Goal: Information Seeking & Learning: Learn about a topic

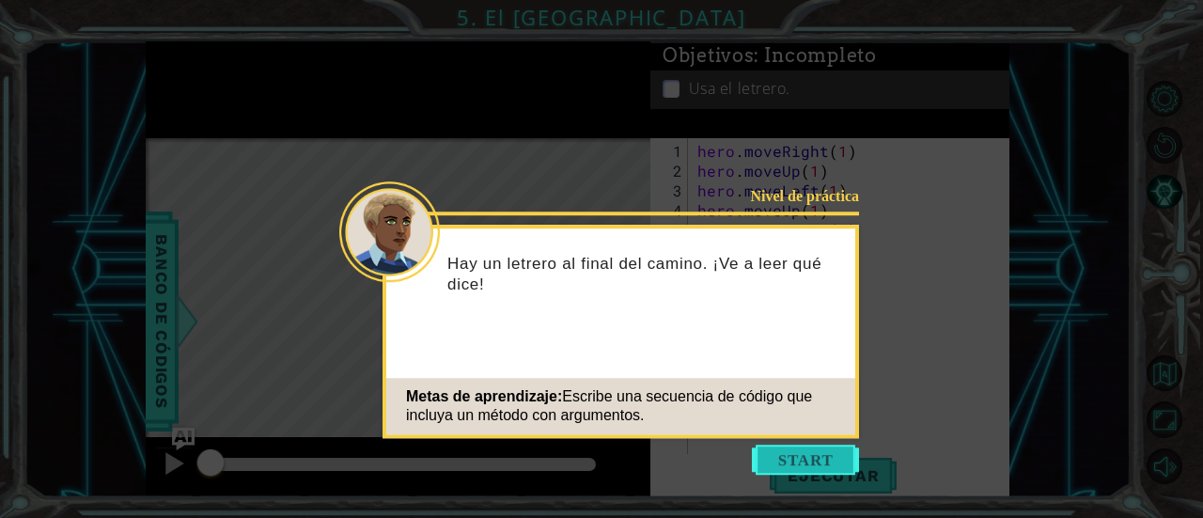
click at [770, 449] on button "Start" at bounding box center [805, 460] width 107 height 30
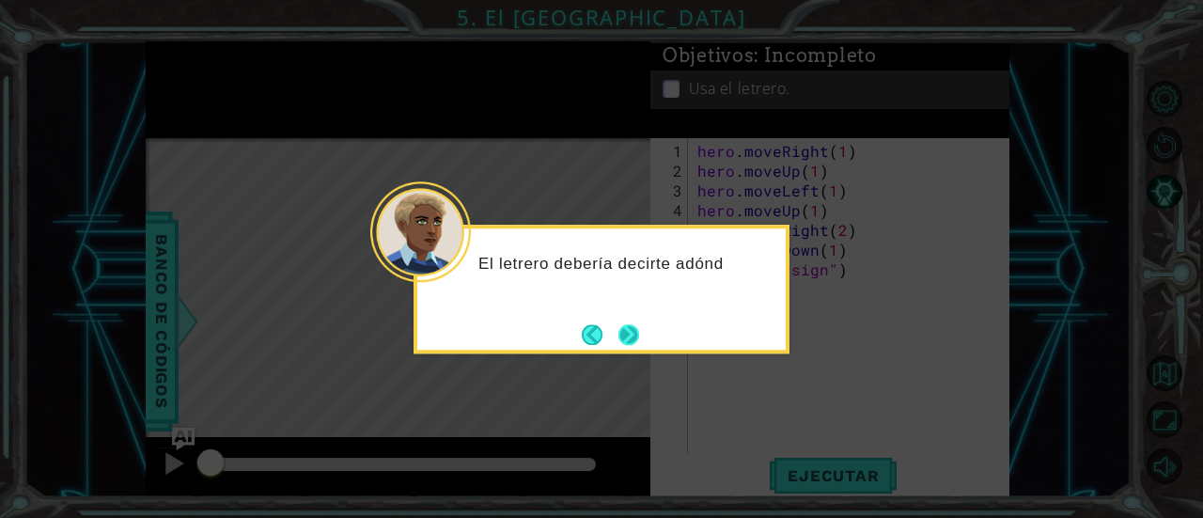
click at [637, 341] on button "Next" at bounding box center [629, 334] width 21 height 21
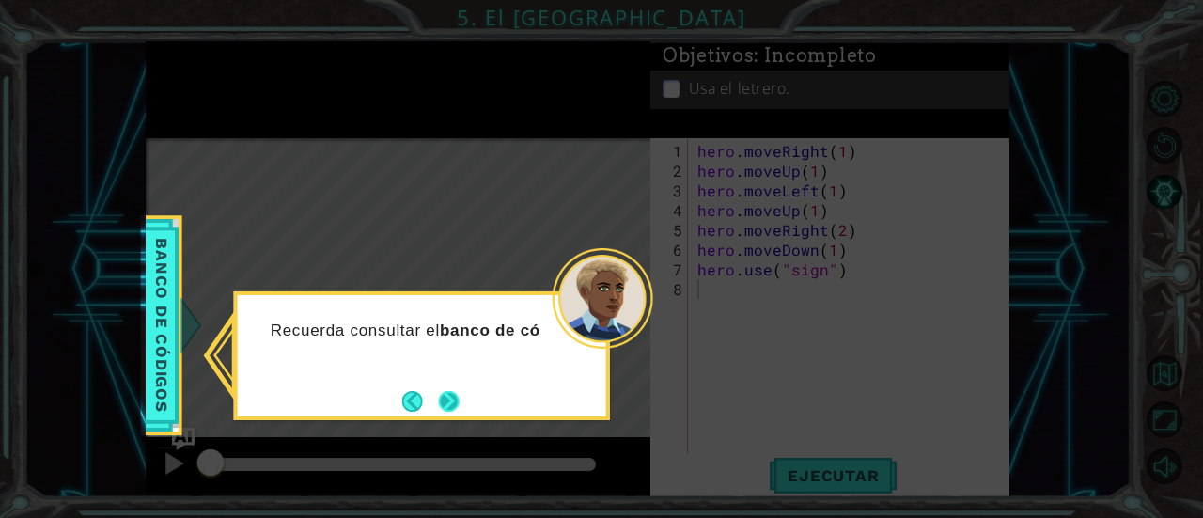
click at [440, 395] on button "Next" at bounding box center [449, 401] width 21 height 21
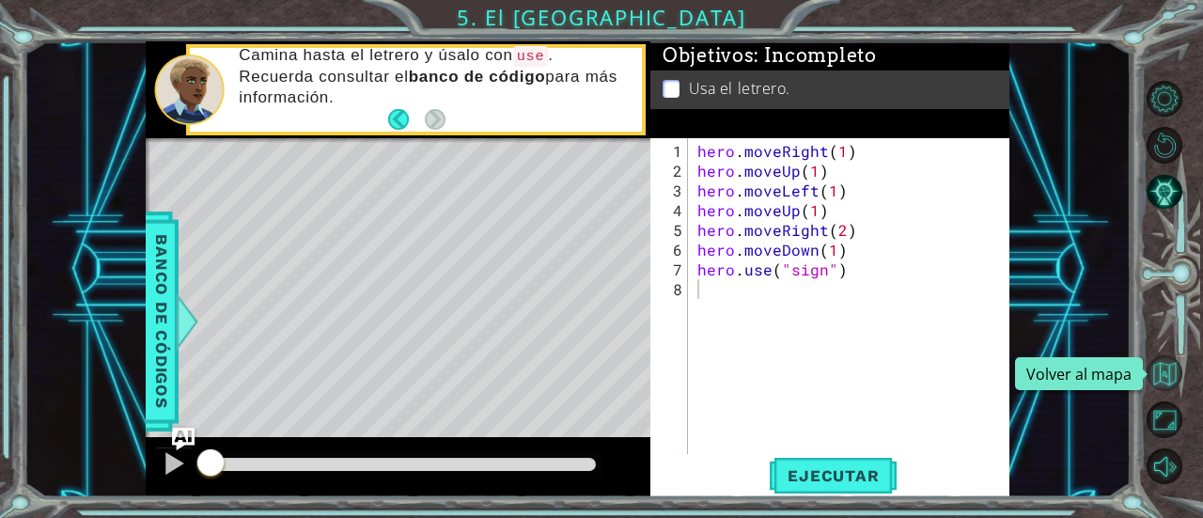
click at [1173, 355] on button "Volver al mapa" at bounding box center [1165, 373] width 37 height 37
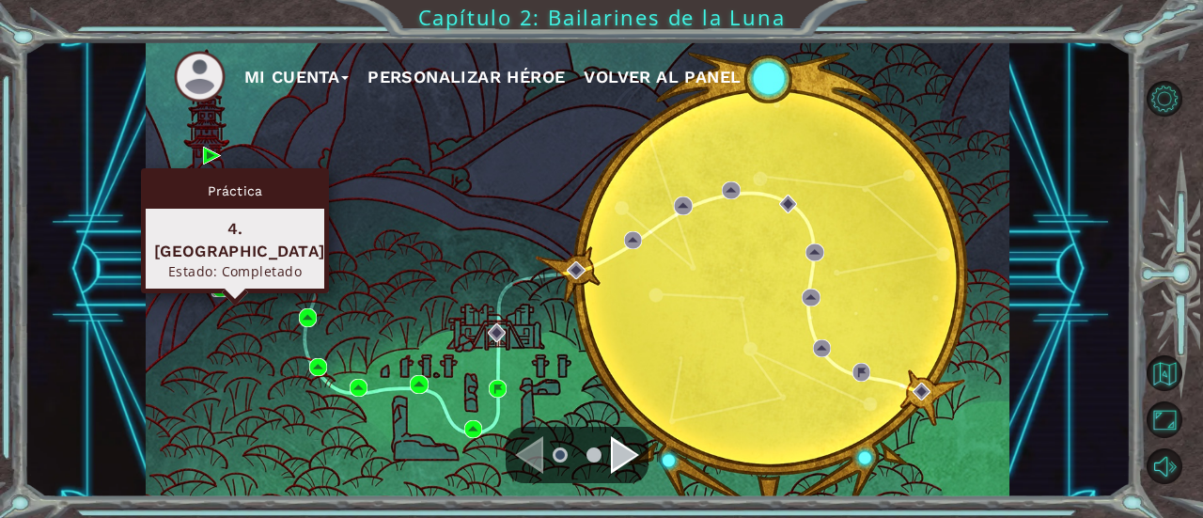
click at [227, 292] on img at bounding box center [221, 288] width 18 height 18
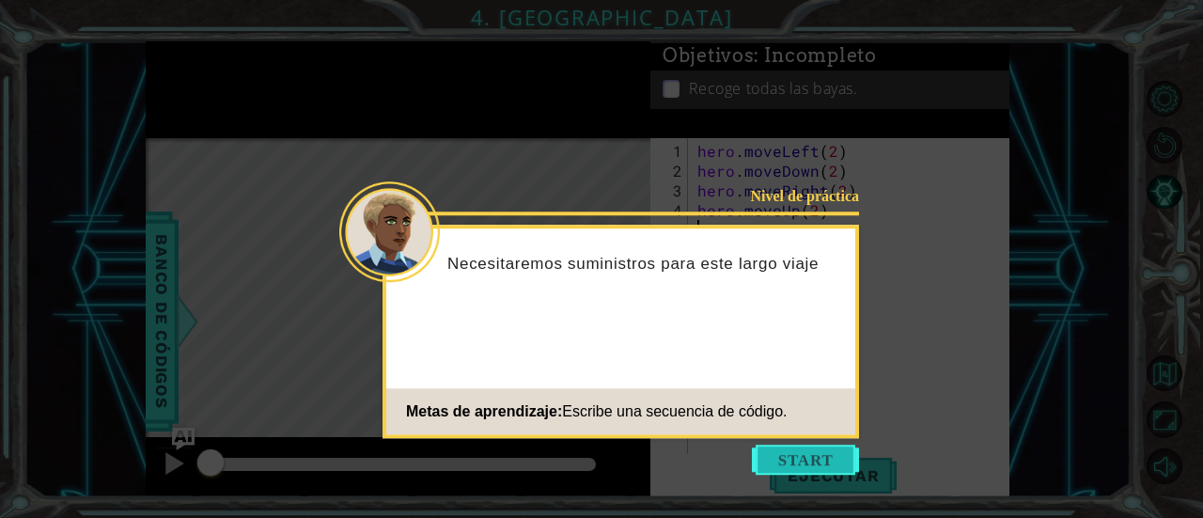
click at [823, 456] on button "Start" at bounding box center [805, 460] width 107 height 30
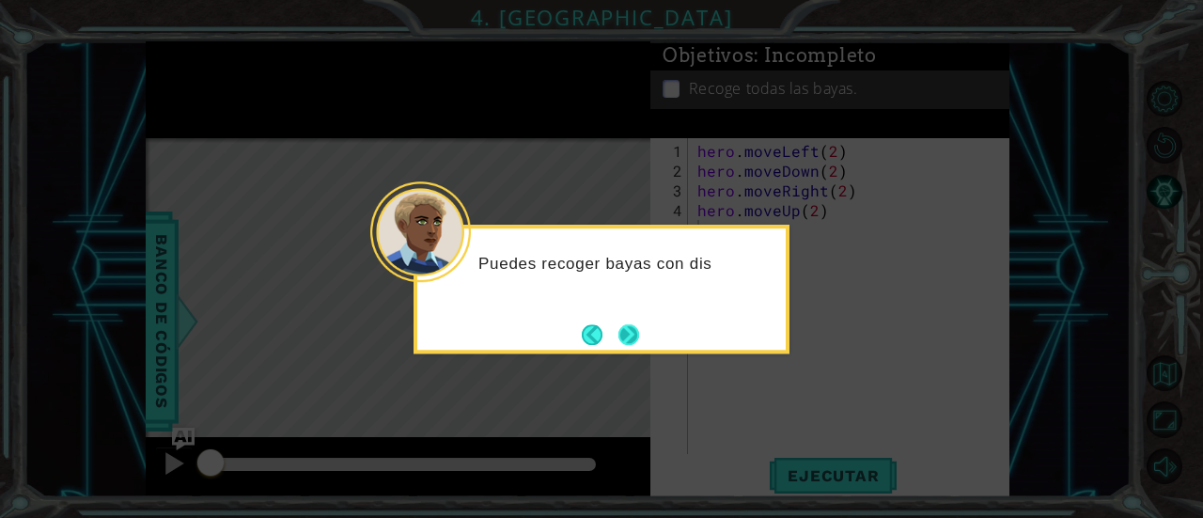
click at [634, 339] on button "Next" at bounding box center [629, 334] width 21 height 21
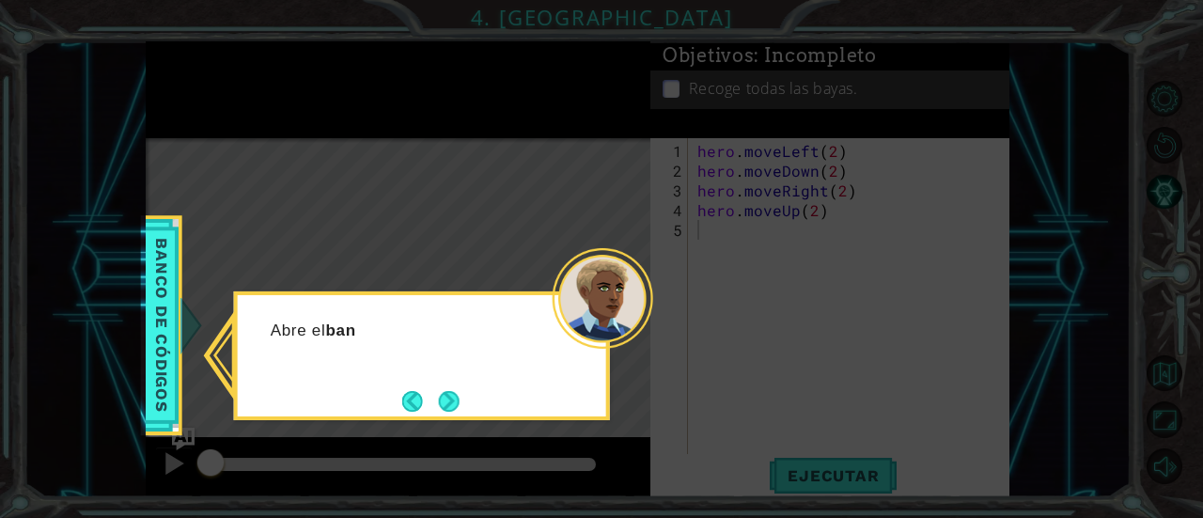
click at [634, 339] on div at bounding box center [603, 298] width 101 height 101
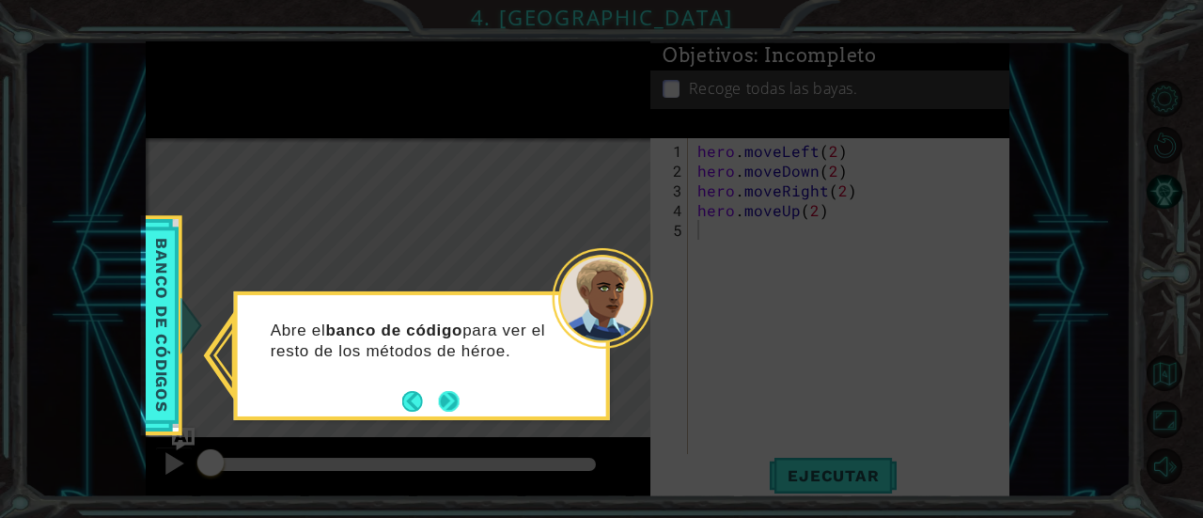
click at [458, 403] on button "Next" at bounding box center [449, 401] width 21 height 21
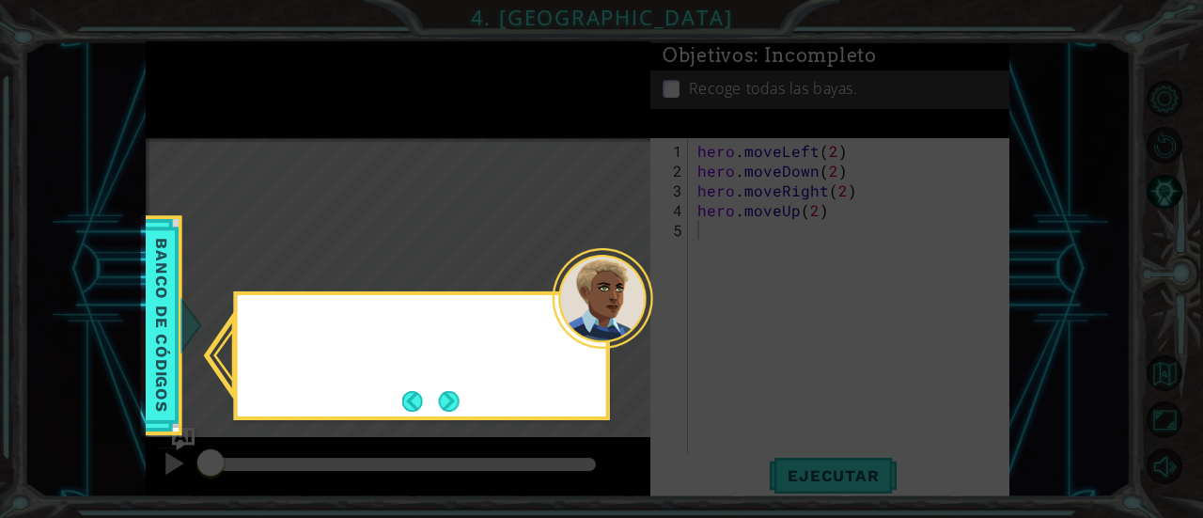
click at [458, 403] on button "Next" at bounding box center [449, 401] width 21 height 21
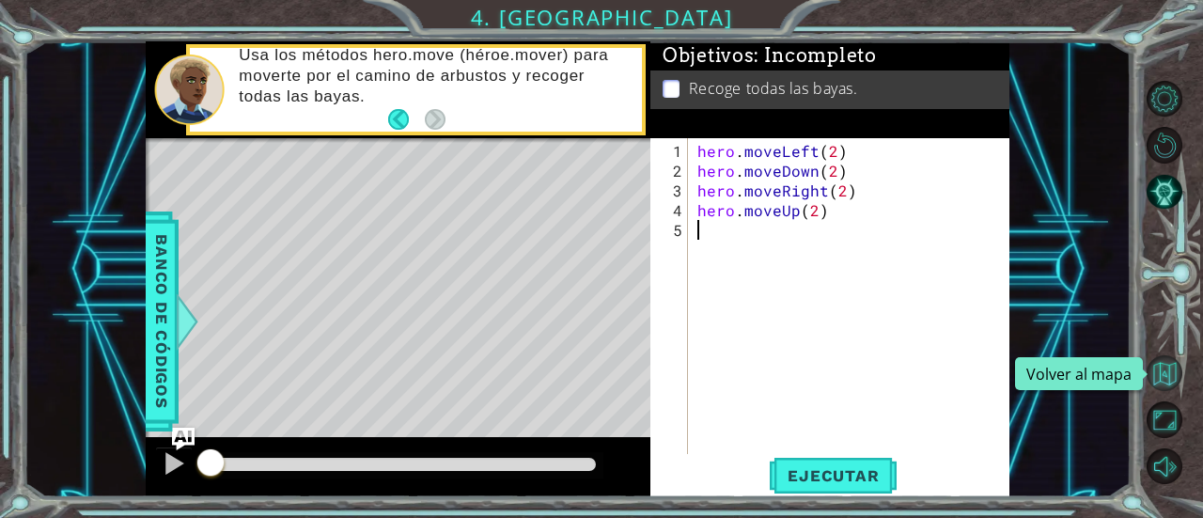
click at [1156, 379] on button "Volver al mapa" at bounding box center [1165, 373] width 37 height 37
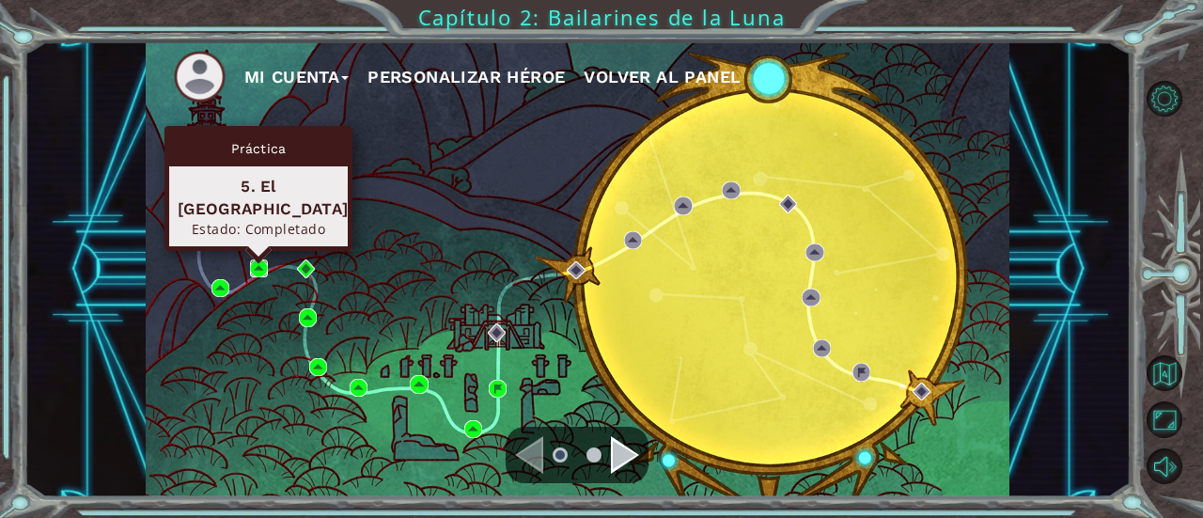
click at [252, 260] on img at bounding box center [259, 268] width 18 height 18
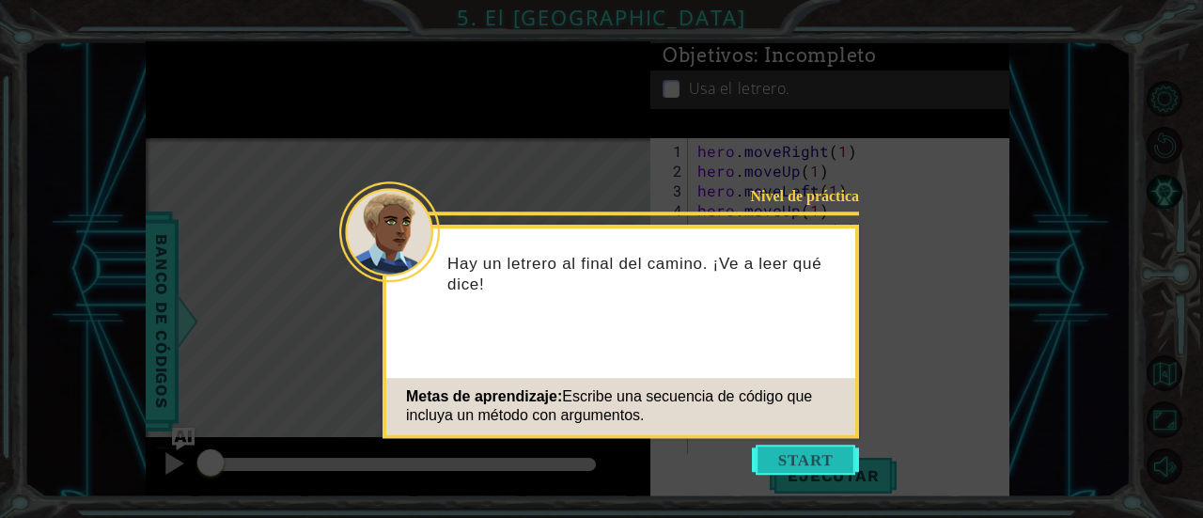
click at [765, 462] on button "Start" at bounding box center [805, 460] width 107 height 30
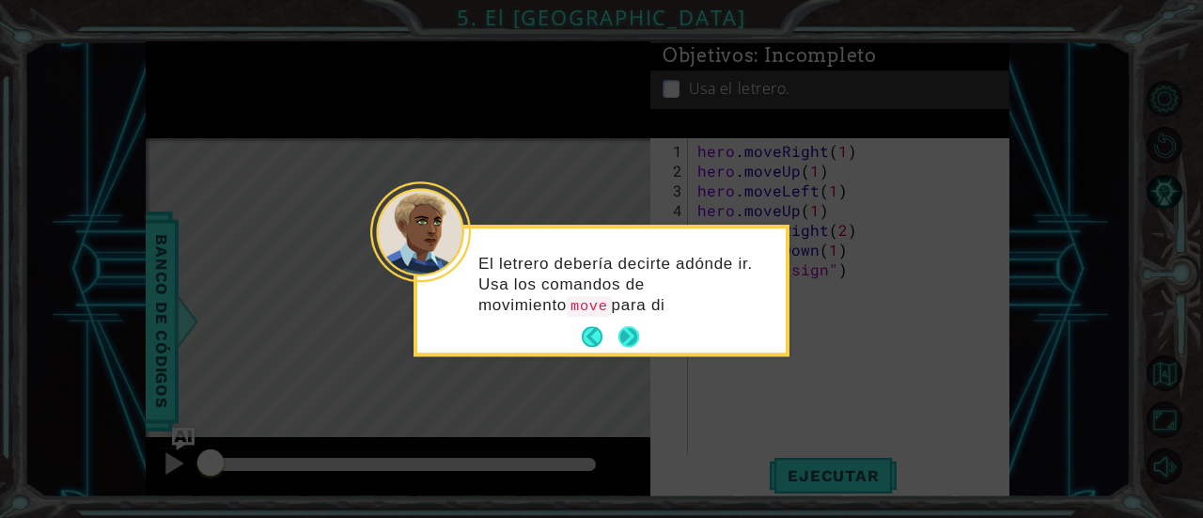
click at [636, 339] on button "Next" at bounding box center [629, 337] width 21 height 21
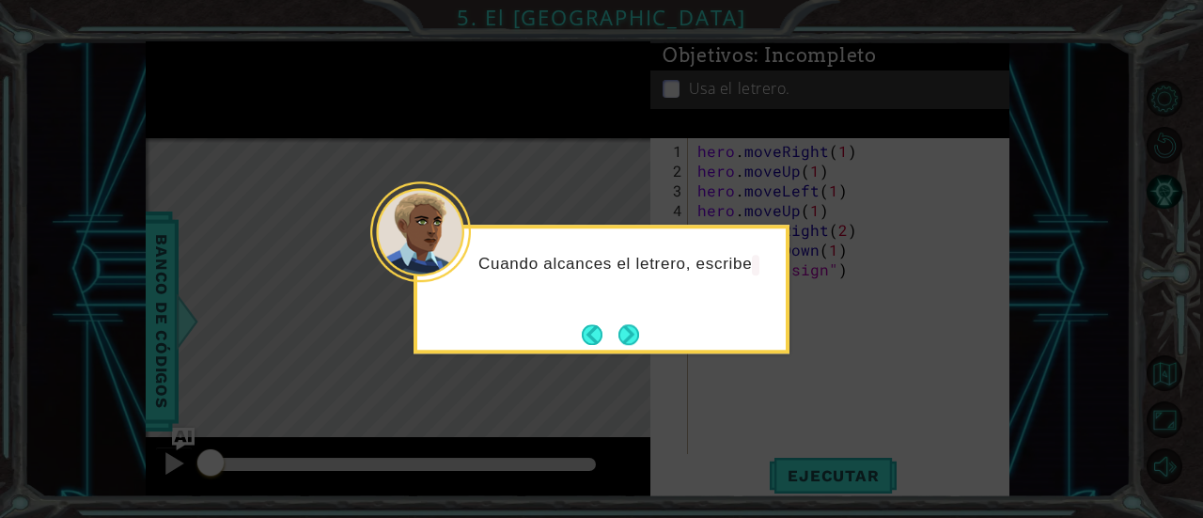
click at [636, 339] on button "Next" at bounding box center [629, 334] width 21 height 21
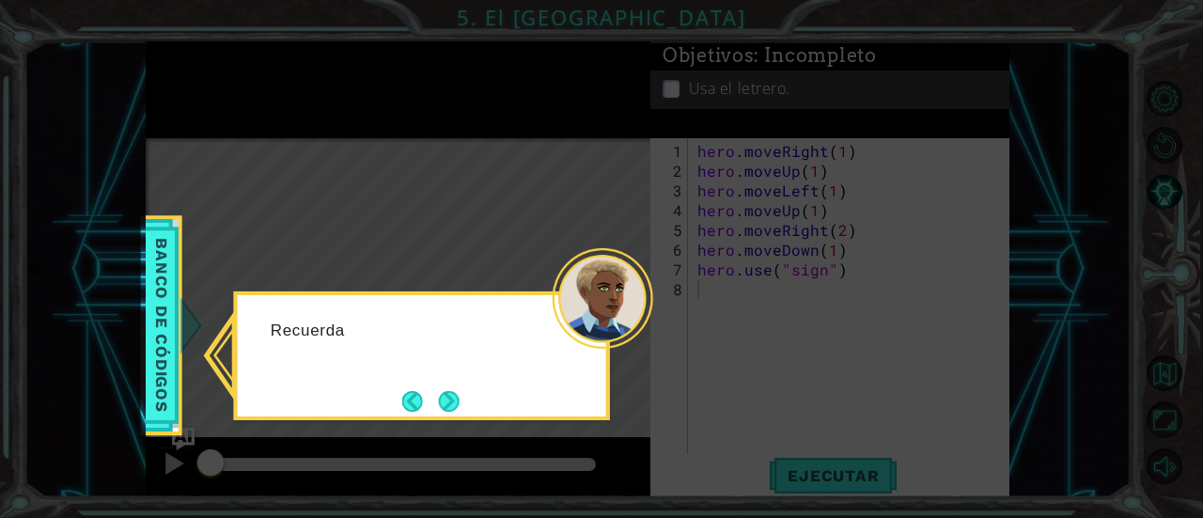
click at [636, 339] on div at bounding box center [603, 298] width 101 height 101
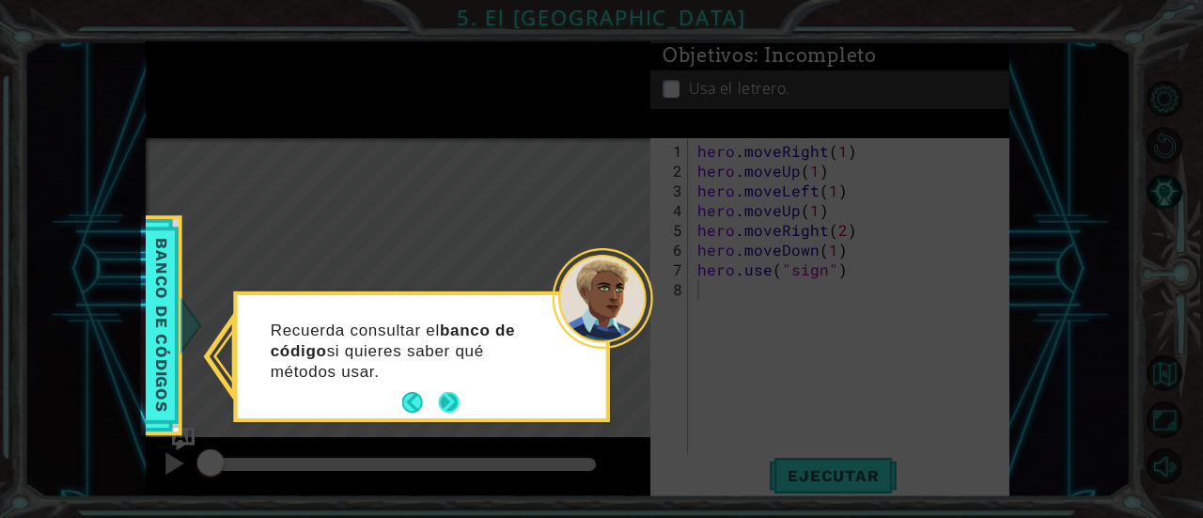
click at [453, 405] on button "Next" at bounding box center [449, 402] width 21 height 21
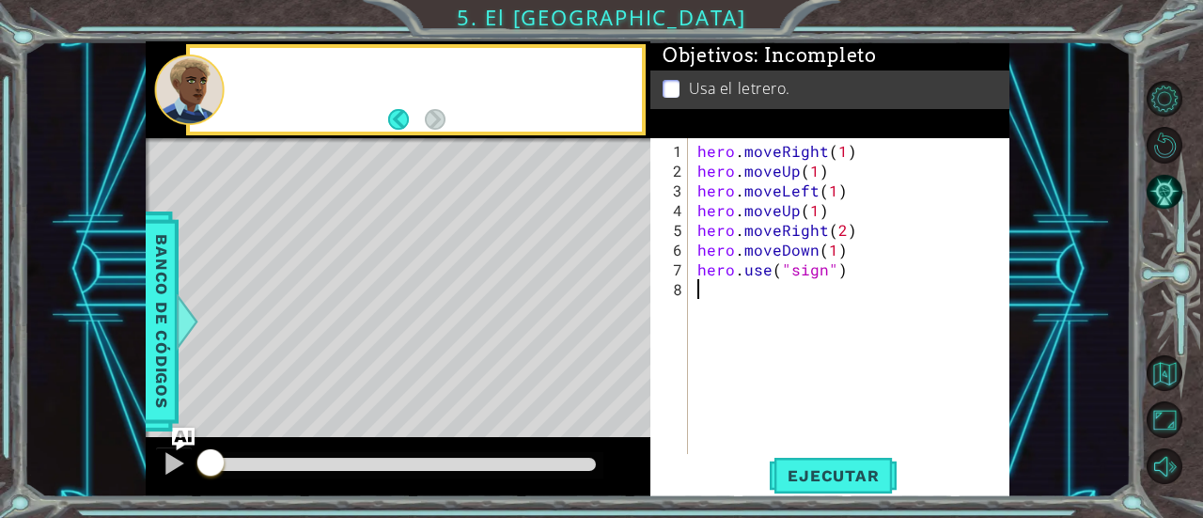
click at [453, 405] on div "Level Map" at bounding box center [580, 415] width 869 height 554
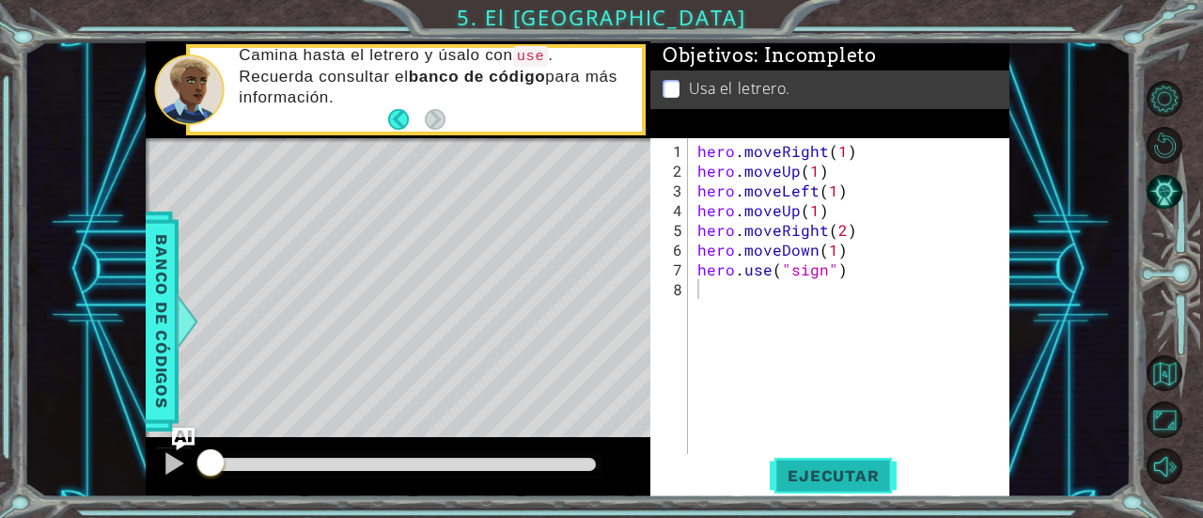
click at [865, 469] on span "Ejecutar" at bounding box center [833, 475] width 129 height 19
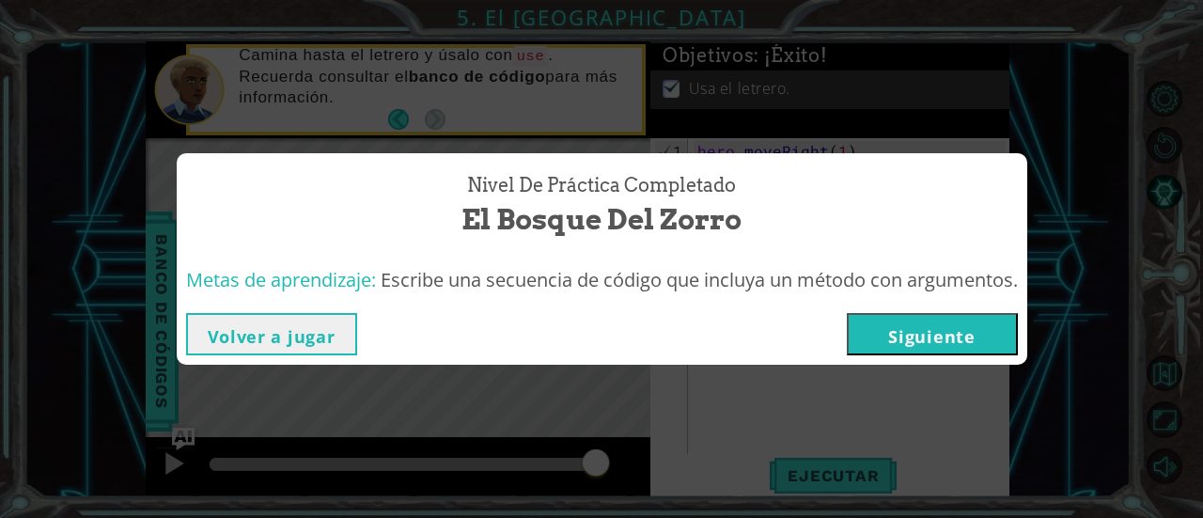
click at [1044, 435] on div "Nivel de práctica Completado El Bosque del Zorro Metas de aprendizaje: Escribe …" at bounding box center [601, 259] width 1203 height 518
click at [887, 334] on button "Siguiente" at bounding box center [932, 334] width 171 height 42
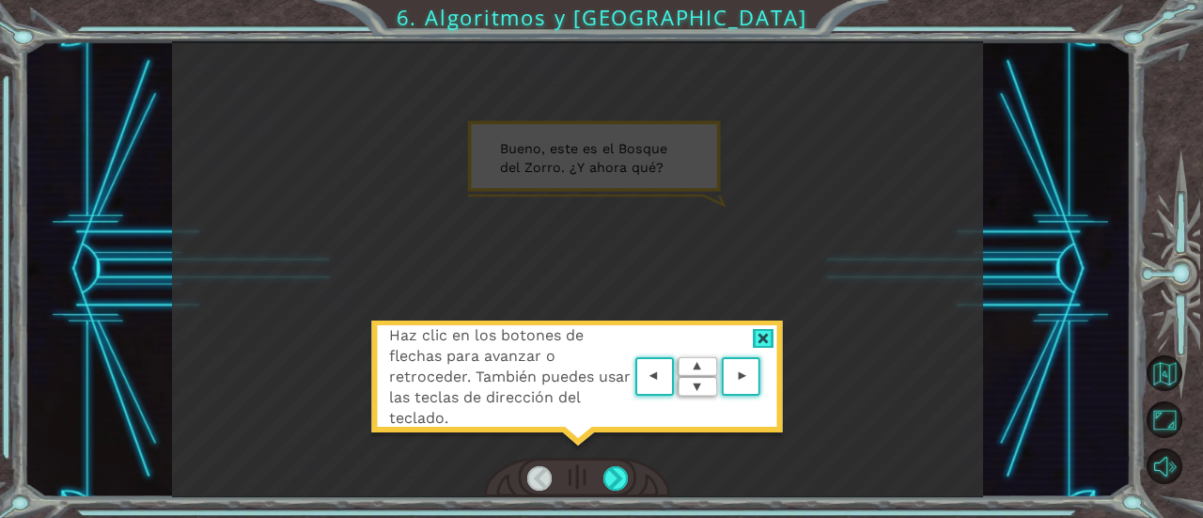
click at [769, 329] on div at bounding box center [764, 339] width 22 height 20
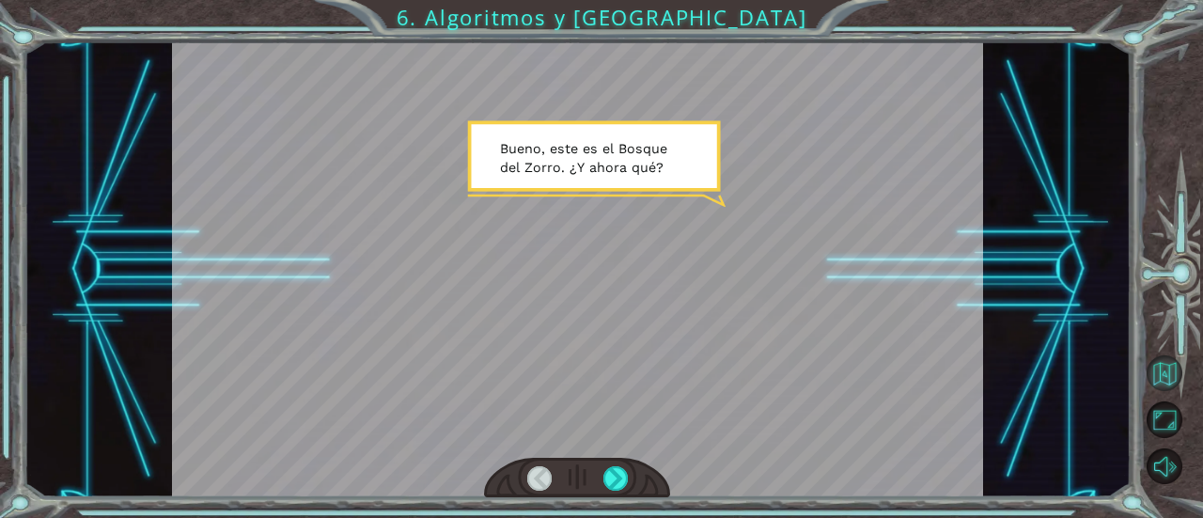
click at [1168, 387] on button "Volver al mapa" at bounding box center [1165, 373] width 37 height 37
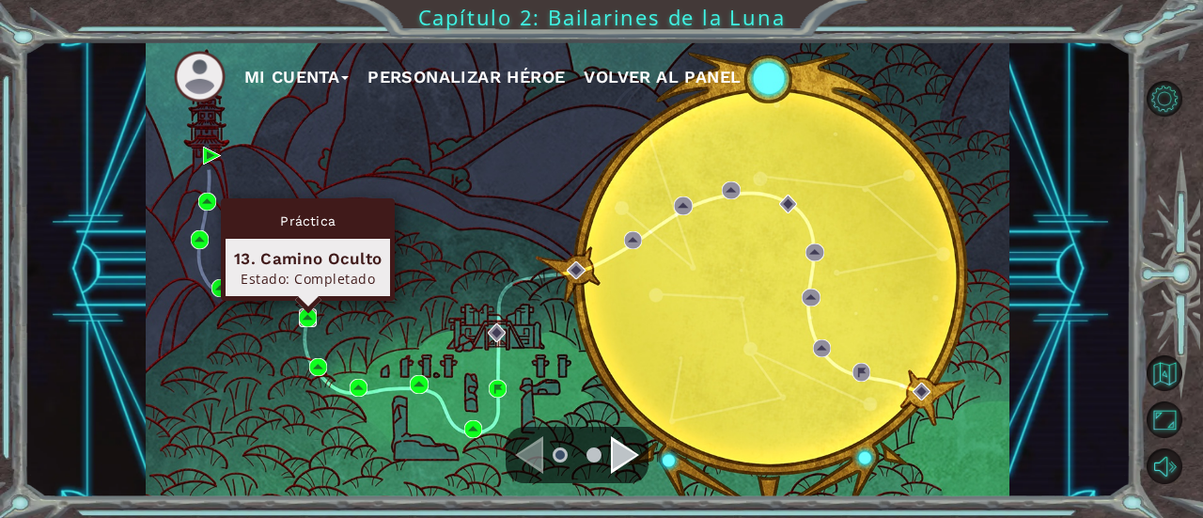
click at [310, 312] on img at bounding box center [308, 317] width 18 height 18
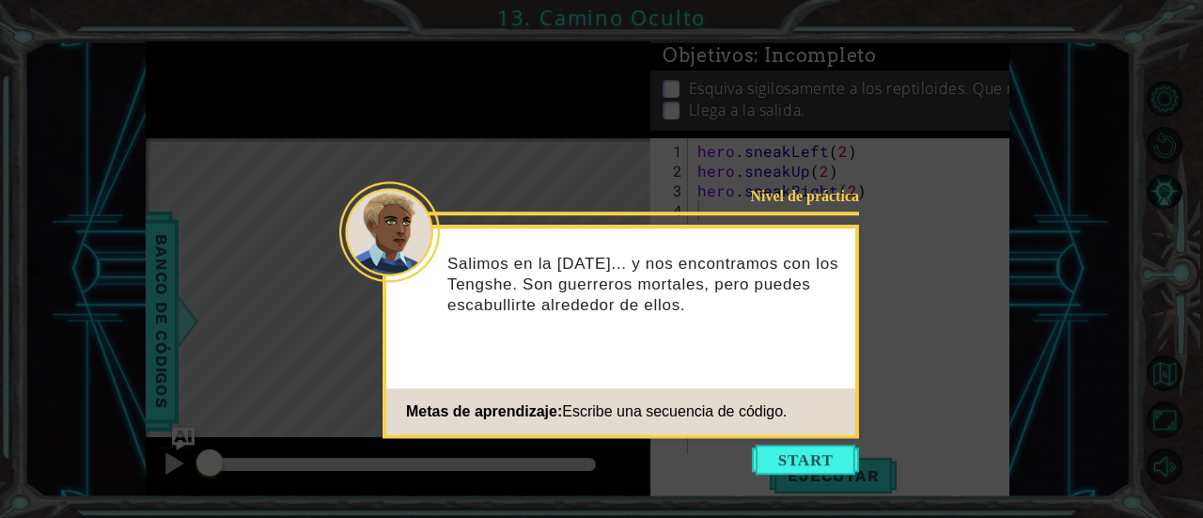
click at [771, 461] on button "Start" at bounding box center [805, 460] width 107 height 30
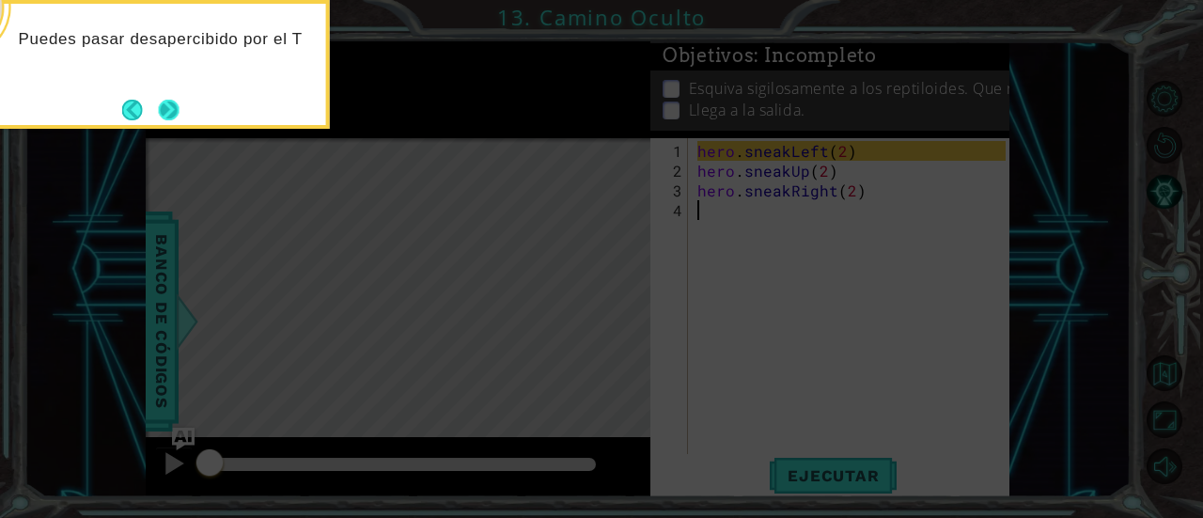
click at [170, 104] on button "Next" at bounding box center [169, 110] width 21 height 21
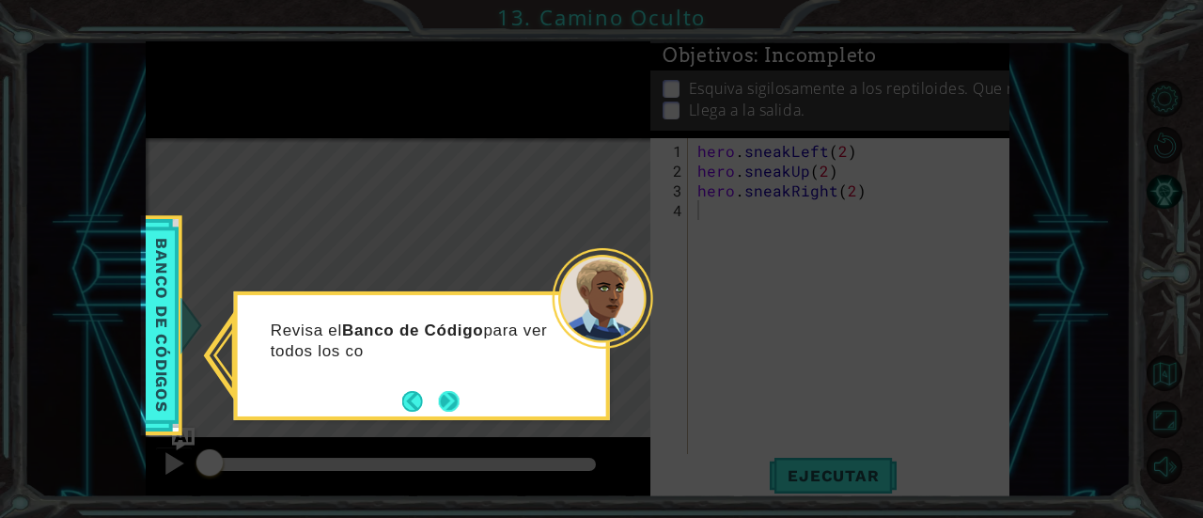
click at [455, 405] on button "Next" at bounding box center [449, 401] width 21 height 21
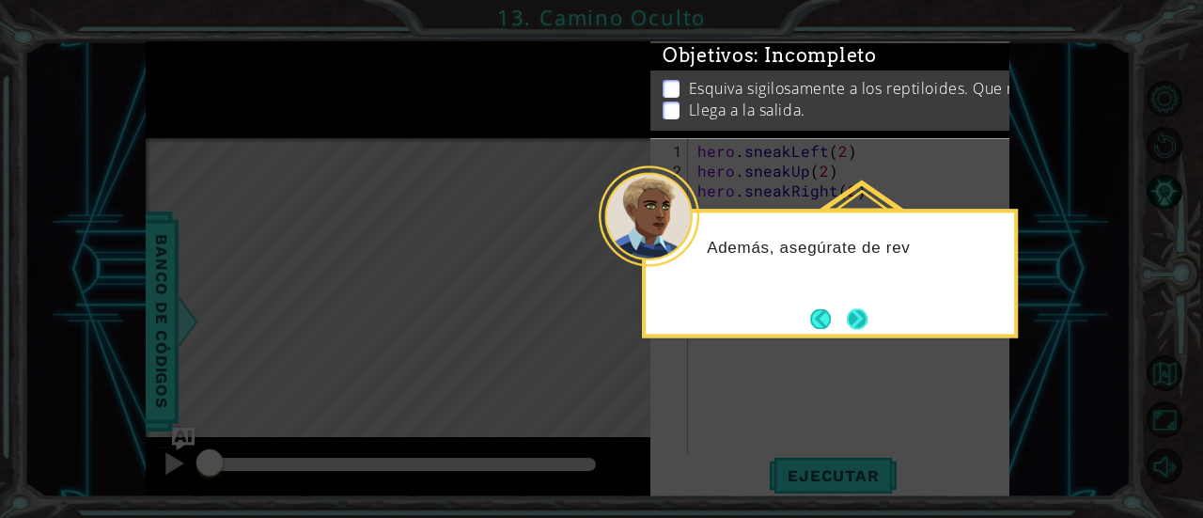
click at [857, 322] on button "Next" at bounding box center [857, 318] width 21 height 21
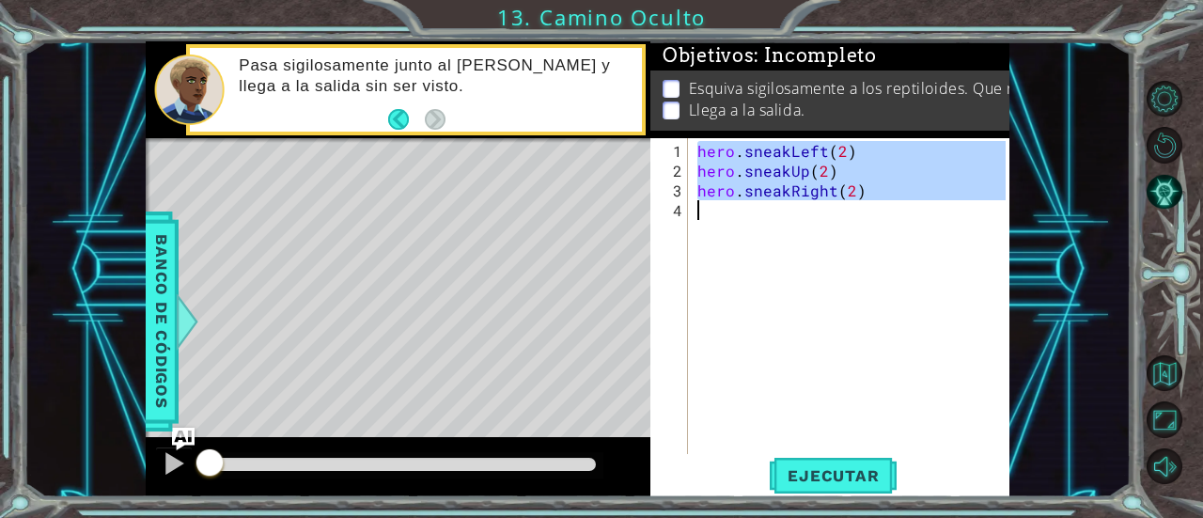
drag, startPoint x: 698, startPoint y: 151, endPoint x: 842, endPoint y: 214, distance: 157.9
click at [842, 214] on div "hero . sneakLeft ( 2 ) hero . sneakUp ( 2 ) hero . sneakRight ( 2 )" at bounding box center [855, 318] width 322 height 355
type textarea "hero.sneakRight(2)"
click at [842, 214] on div "hero . sneakLeft ( 2 ) hero . sneakUp ( 2 ) hero . sneakRight ( 2 )" at bounding box center [850, 296] width 312 height 316
click at [842, 214] on div "hero . sneakLeft ( 2 ) hero . sneakUp ( 2 ) hero . sneakRight ( 2 )" at bounding box center [855, 318] width 322 height 355
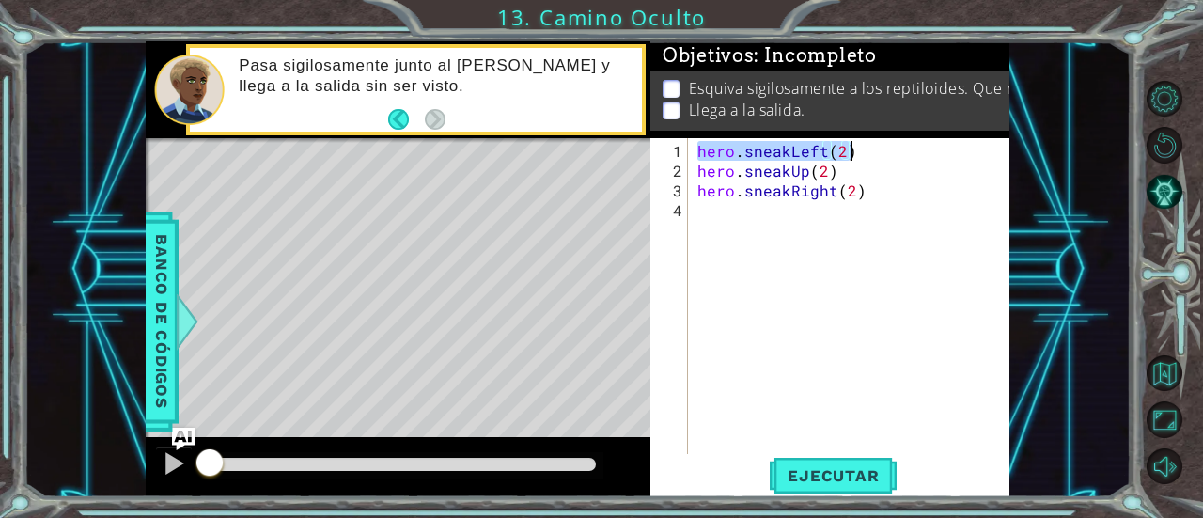
drag, startPoint x: 697, startPoint y: 149, endPoint x: 863, endPoint y: 153, distance: 166.5
click at [863, 153] on div "hero . sneakLeft ( 2 ) hero . sneakUp ( 2 ) hero . sneakRight ( 2 )" at bounding box center [855, 318] width 322 height 355
drag, startPoint x: 698, startPoint y: 172, endPoint x: 848, endPoint y: 167, distance: 150.5
click at [848, 167] on div "hero . sneakLeft ( 2 ) hero . sneakUp ( 2 ) hero . sneakRight ( 2 )" at bounding box center [855, 318] width 322 height 355
drag, startPoint x: 700, startPoint y: 192, endPoint x: 873, endPoint y: 197, distance: 172.1
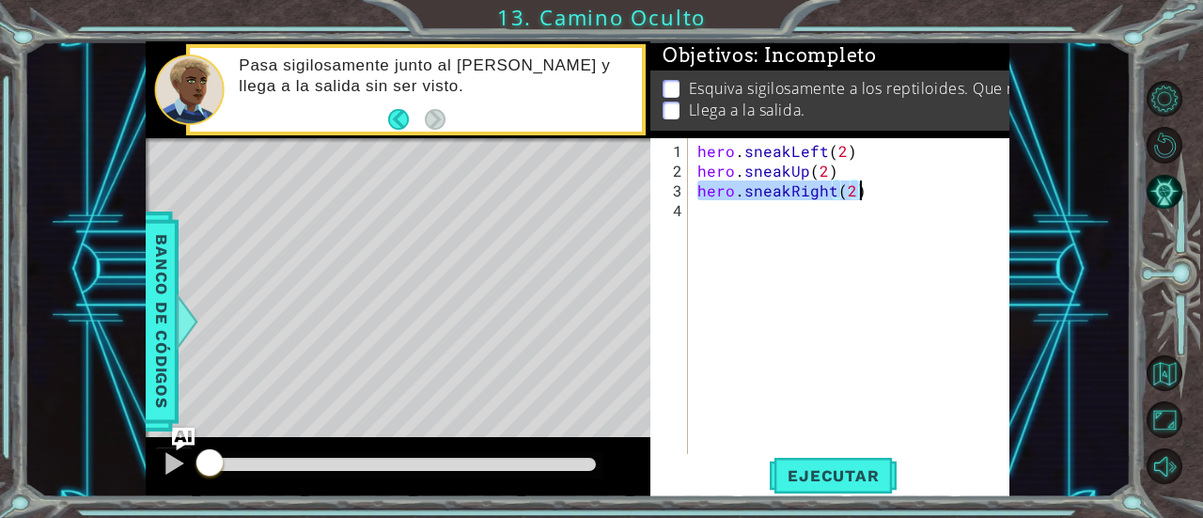
click at [873, 197] on div "hero . sneakLeft ( 2 ) hero . sneakUp ( 2 ) hero . sneakRight ( 2 )" at bounding box center [855, 318] width 322 height 355
type textarea "hero.sneakRight(2)"
click at [869, 460] on button "Ejecutar" at bounding box center [833, 476] width 129 height 36
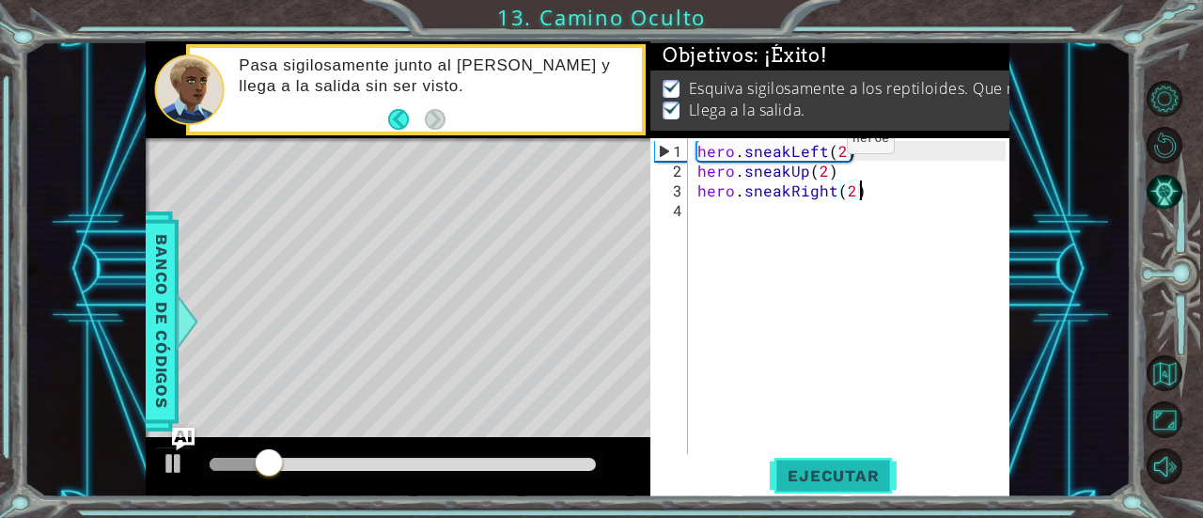
click at [869, 460] on button "Ejecutar" at bounding box center [833, 476] width 129 height 36
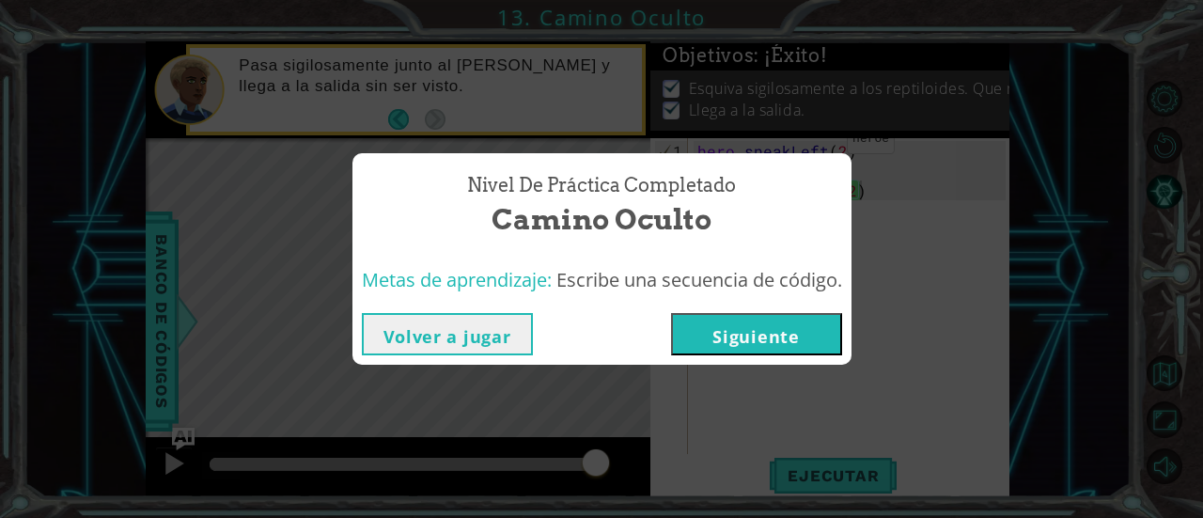
click at [770, 338] on button "Siguiente" at bounding box center [756, 334] width 171 height 42
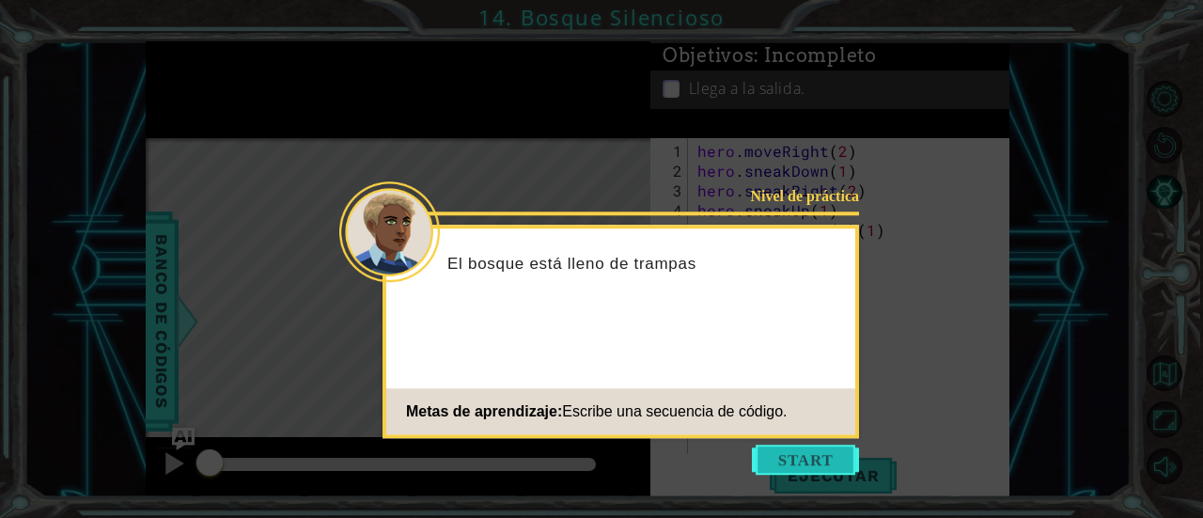
click at [795, 464] on button "Start" at bounding box center [805, 460] width 107 height 30
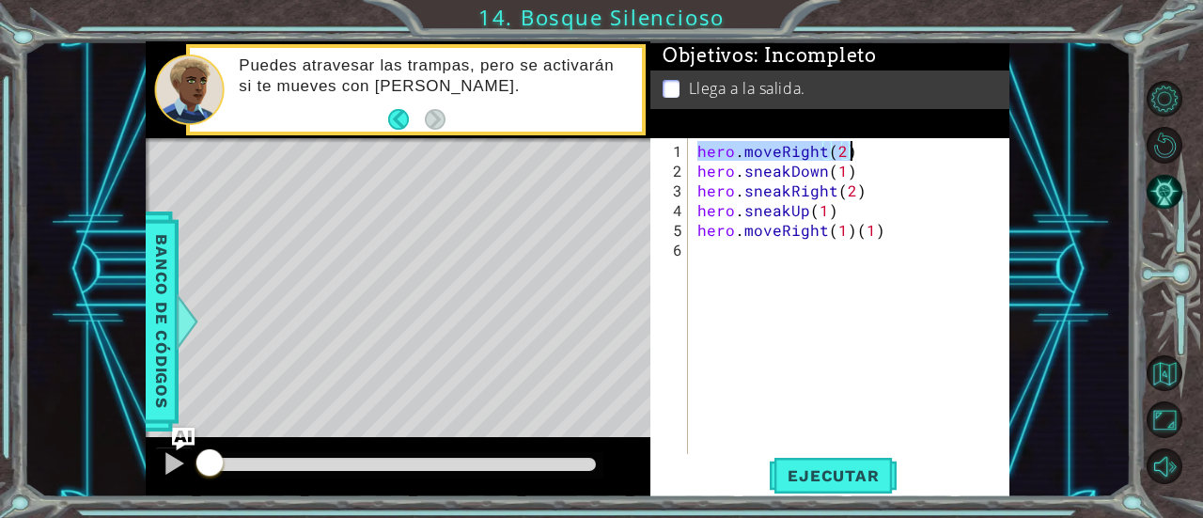
drag, startPoint x: 699, startPoint y: 148, endPoint x: 856, endPoint y: 143, distance: 157.1
click at [856, 143] on div "hero . moveRight ( 2 ) hero . sneakDown ( 1 ) hero . sneakRight ( 2 ) hero . sn…" at bounding box center [855, 318] width 322 height 355
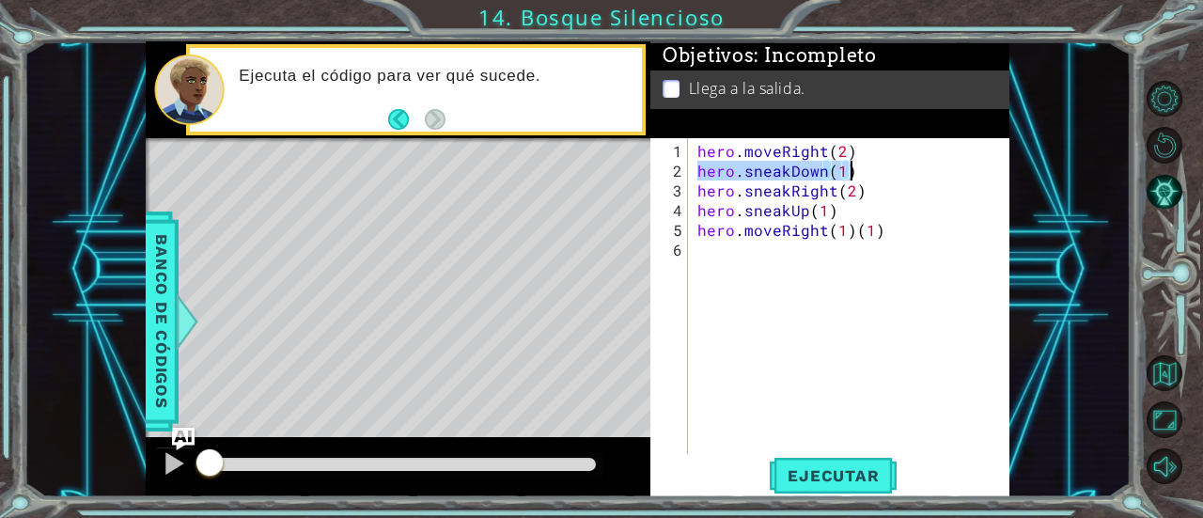
drag, startPoint x: 697, startPoint y: 166, endPoint x: 878, endPoint y: 170, distance: 181.5
click at [878, 170] on div "hero . moveRight ( 2 ) hero . sneakDown ( 1 ) hero . sneakRight ( 2 ) hero . sn…" at bounding box center [855, 318] width 322 height 355
drag, startPoint x: 698, startPoint y: 189, endPoint x: 874, endPoint y: 180, distance: 177.0
click at [874, 180] on div "hero . moveRight ( 2 ) hero . sneakDown ( 1 ) hero . sneakRight ( 2 ) hero . sn…" at bounding box center [855, 318] width 322 height 355
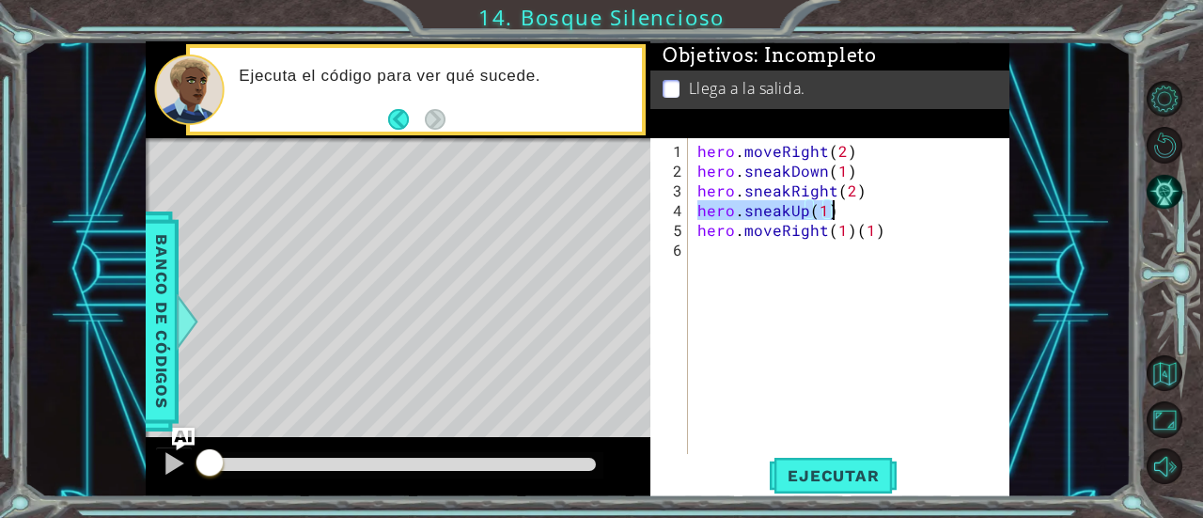
drag, startPoint x: 698, startPoint y: 212, endPoint x: 882, endPoint y: 213, distance: 184.3
click at [882, 213] on div "hero . moveRight ( 2 ) hero . sneakDown ( 1 ) hero . sneakRight ( 2 ) hero . sn…" at bounding box center [855, 318] width 322 height 355
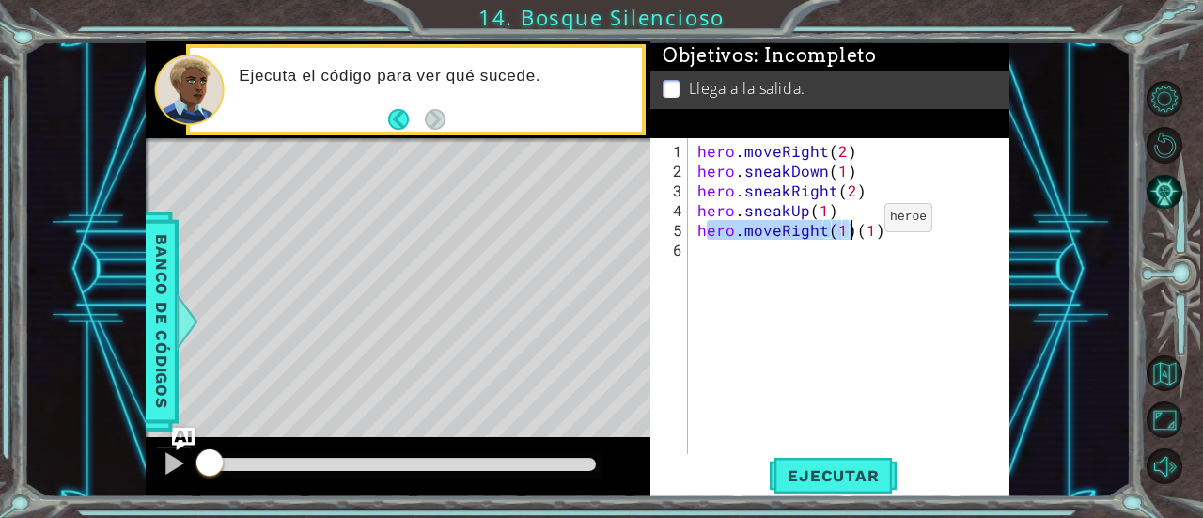
drag, startPoint x: 704, startPoint y: 234, endPoint x: 851, endPoint y: 225, distance: 147.0
click at [851, 225] on div "hero . moveRight ( 2 ) hero . sneakDown ( 1 ) hero . sneakRight ( 2 ) hero . sn…" at bounding box center [855, 318] width 322 height 355
click at [886, 228] on div "hero . moveRight ( 2 ) hero . sneakDown ( 1 ) hero . sneakRight ( 2 ) hero . sn…" at bounding box center [855, 318] width 322 height 355
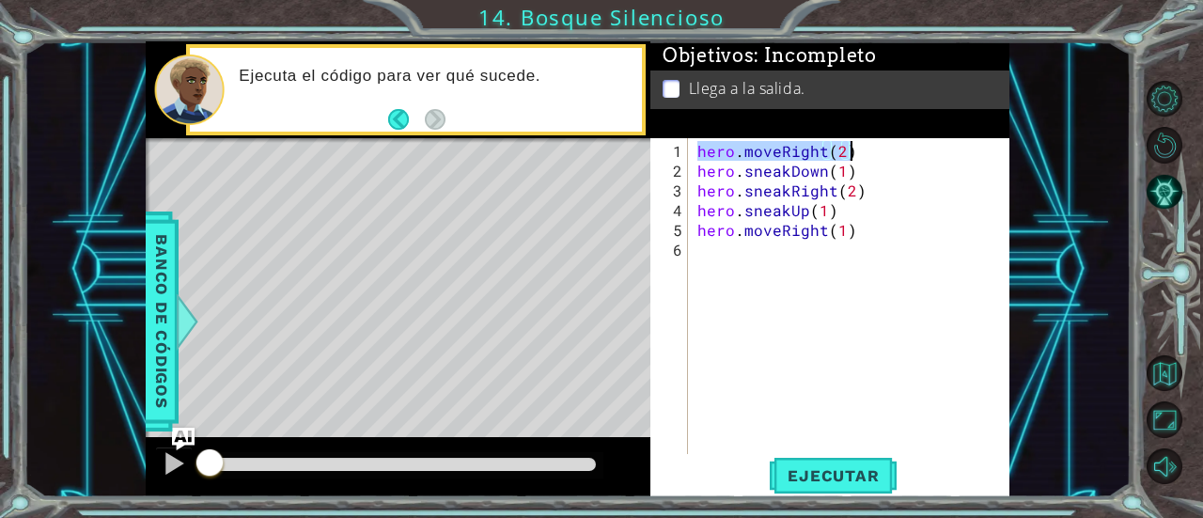
drag, startPoint x: 696, startPoint y: 150, endPoint x: 854, endPoint y: 155, distance: 158.0
click at [854, 155] on div "hero . moveRight ( 2 ) hero . sneakDown ( 1 ) hero . sneakRight ( 2 ) hero . sn…" at bounding box center [855, 318] width 322 height 355
drag, startPoint x: 699, startPoint y: 175, endPoint x: 857, endPoint y: 168, distance: 159.0
click at [857, 168] on div "hero . moveRight ( 2 ) hero . sneakDown ( 1 ) hero . sneakRight ( 2 ) hero . sn…" at bounding box center [855, 318] width 322 height 355
drag, startPoint x: 696, startPoint y: 187, endPoint x: 869, endPoint y: 181, distance: 173.1
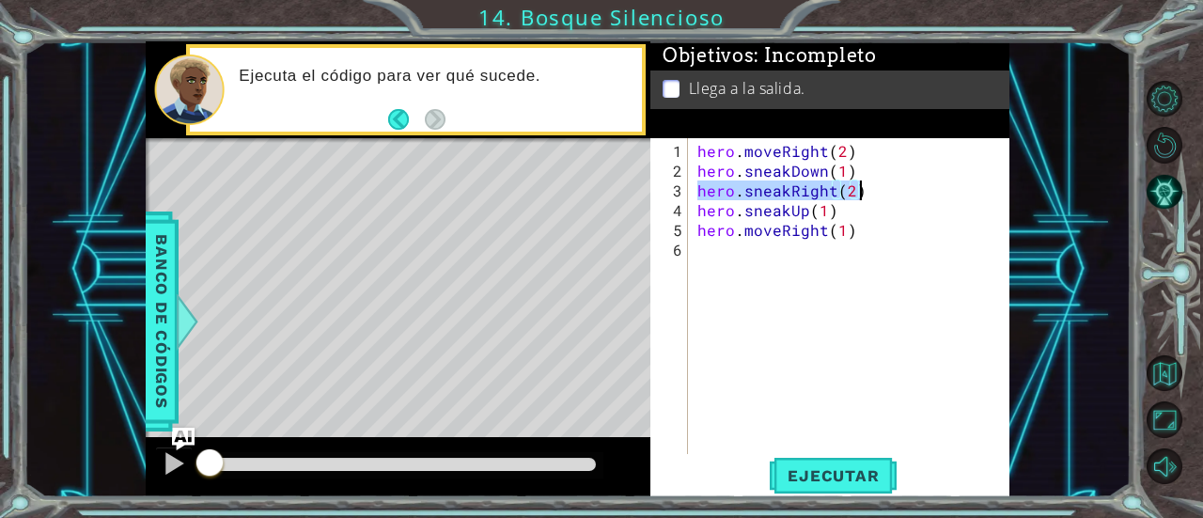
click at [869, 181] on div "hero . moveRight ( 2 ) hero . sneakDown ( 1 ) hero . sneakRight ( 2 ) hero . sn…" at bounding box center [855, 318] width 322 height 355
drag, startPoint x: 703, startPoint y: 209, endPoint x: 879, endPoint y: 212, distance: 175.9
click at [879, 212] on div "hero . moveRight ( 2 ) hero . sneakDown ( 1 ) hero . sneakRight ( 2 ) hero . sn…" at bounding box center [855, 318] width 322 height 355
drag, startPoint x: 700, startPoint y: 208, endPoint x: 880, endPoint y: 204, distance: 180.6
click at [880, 204] on div "hero . moveRight ( 2 ) hero . sneakDown ( 1 ) hero . sneakRight ( 2 ) hero . sn…" at bounding box center [855, 318] width 322 height 355
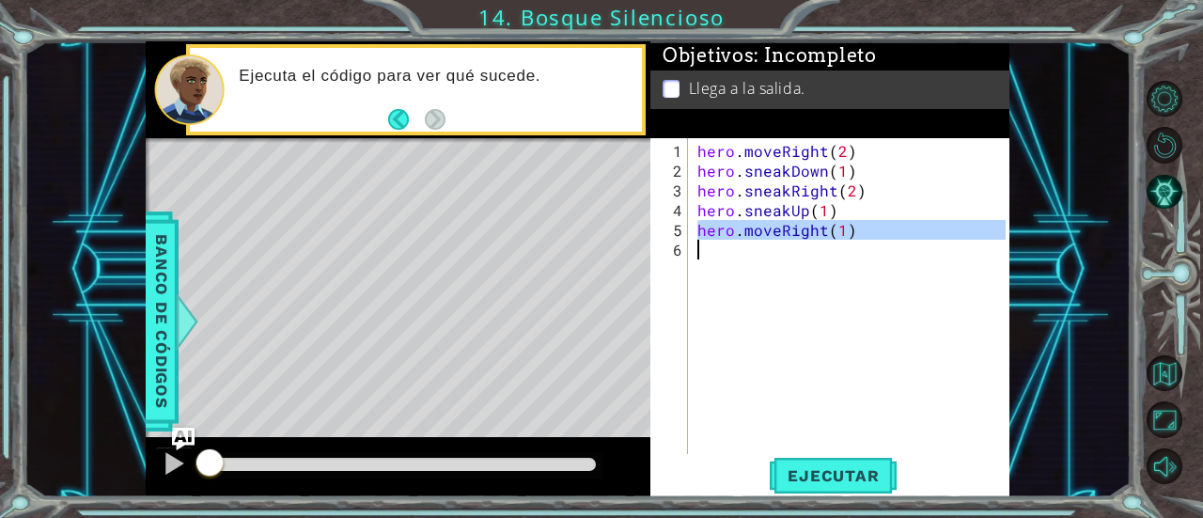
drag, startPoint x: 697, startPoint y: 231, endPoint x: 856, endPoint y: 248, distance: 159.8
click at [856, 248] on div "hero . moveRight ( 2 ) hero . sneakDown ( 1 ) hero . sneakRight ( 2 ) hero . sn…" at bounding box center [855, 318] width 322 height 355
type textarea "hero.moveRight(1)"
click at [837, 487] on button "Ejecutar" at bounding box center [833, 476] width 129 height 36
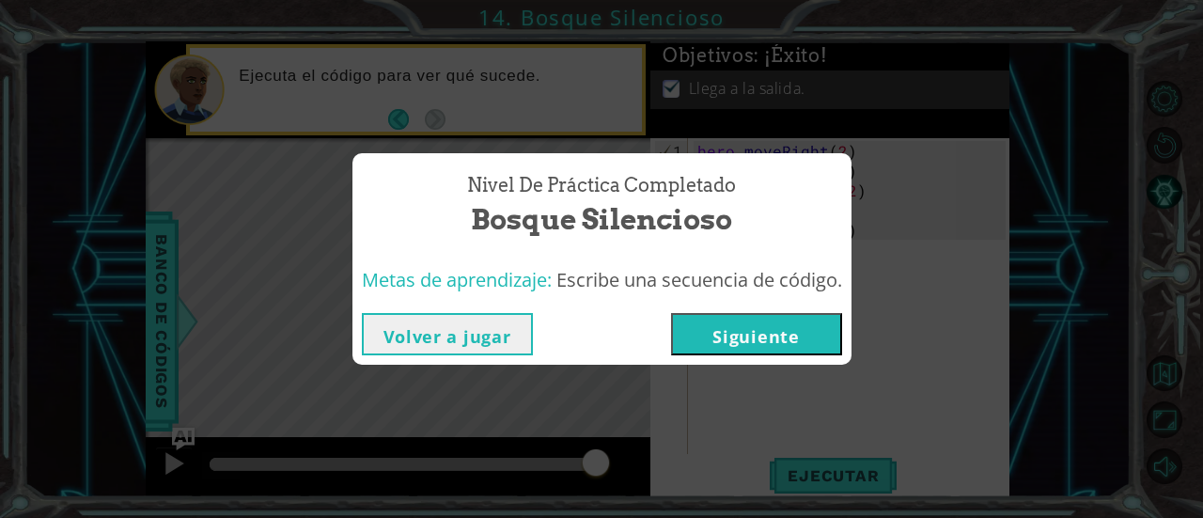
click at [789, 347] on button "Siguiente" at bounding box center [756, 334] width 171 height 42
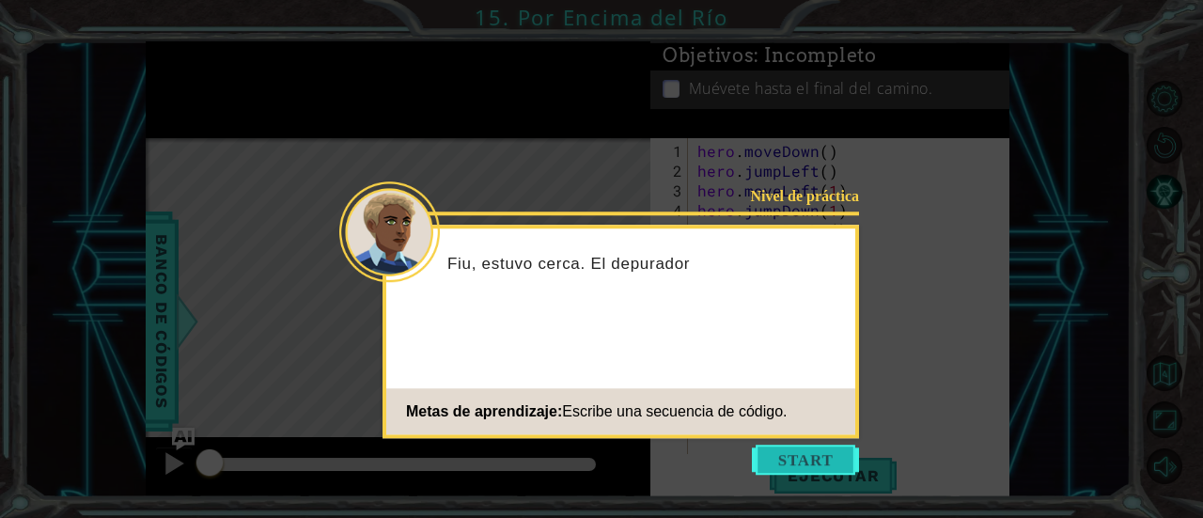
click at [791, 453] on button "Start" at bounding box center [805, 460] width 107 height 30
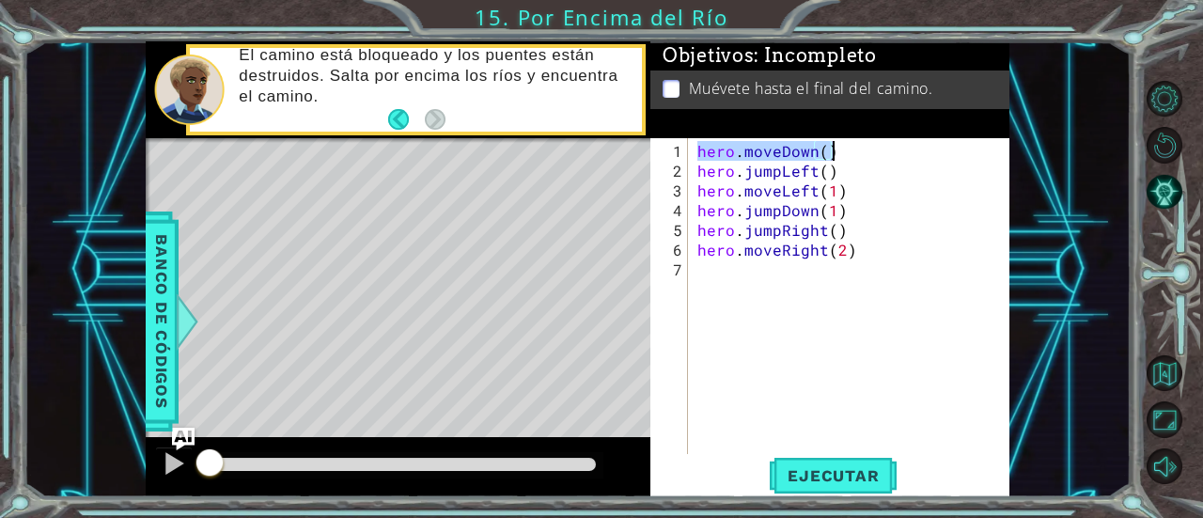
drag, startPoint x: 724, startPoint y: 144, endPoint x: 863, endPoint y: 149, distance: 139.2
click at [863, 148] on div "hero . moveDown ( ) hero . jumpLeft ( ) hero . moveLeft ( 1 ) hero . jumpDown (…" at bounding box center [855, 318] width 322 height 355
drag, startPoint x: 700, startPoint y: 166, endPoint x: 880, endPoint y: 170, distance: 180.6
click at [880, 170] on div "hero . moveDown ( ) hero . jumpLeft ( ) hero . moveLeft ( 1 ) hero . jumpDown (…" at bounding box center [855, 318] width 322 height 355
drag, startPoint x: 699, startPoint y: 192, endPoint x: 864, endPoint y: 194, distance: 165.5
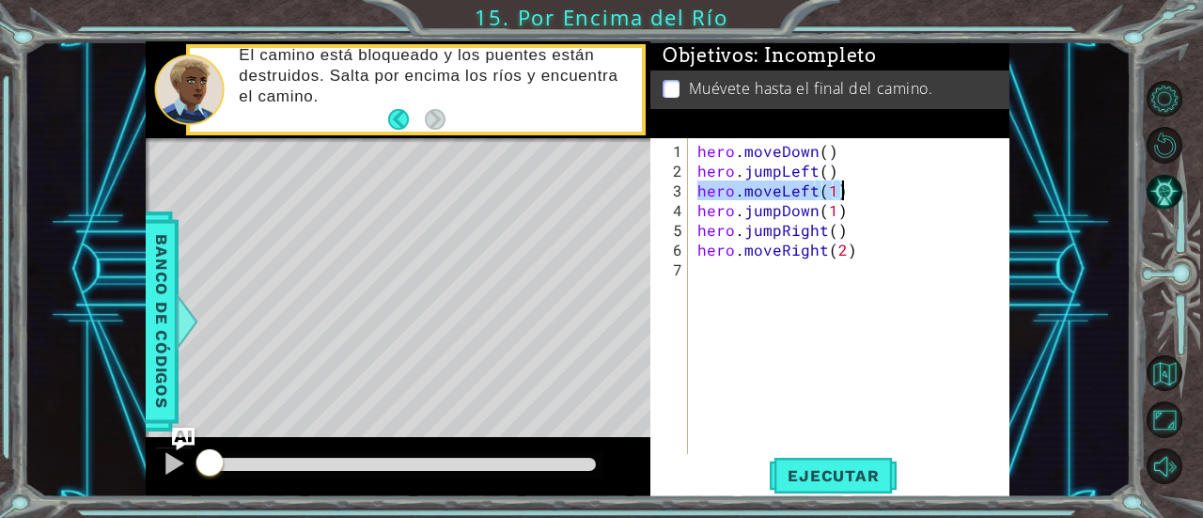
click at [864, 194] on div "hero . moveDown ( ) hero . jumpLeft ( ) hero . moveLeft ( 1 ) hero . jumpDown (…" at bounding box center [855, 318] width 322 height 355
drag, startPoint x: 697, startPoint y: 210, endPoint x: 874, endPoint y: 200, distance: 177.9
click at [874, 200] on div "hero . moveDown ( ) hero . jumpLeft ( ) hero . moveLeft ( 1 ) hero . jumpDown (…" at bounding box center [855, 318] width 322 height 355
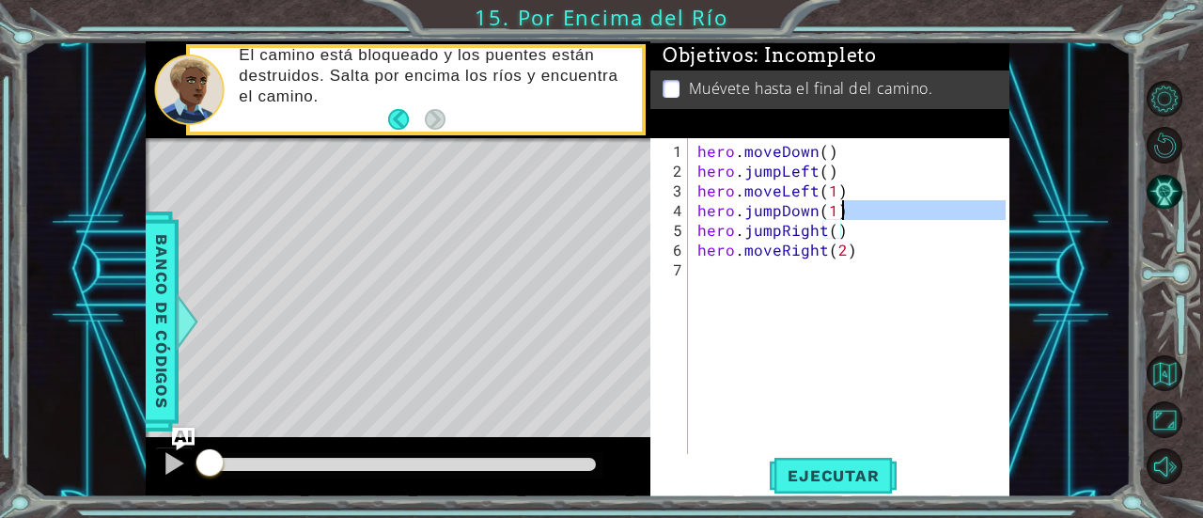
drag, startPoint x: 700, startPoint y: 234, endPoint x: 877, endPoint y: 217, distance: 177.6
click at [877, 217] on div "hero . moveDown ( ) hero . jumpLeft ( ) hero . moveLeft ( 1 ) hero . jumpDown (…" at bounding box center [855, 318] width 322 height 355
type textarea "hero.jumpDown(1) hero.jumpRight()"
click at [859, 264] on div "hero . moveDown ( ) hero . jumpLeft ( ) hero . moveLeft ( 1 ) hero . jumpDown (…" at bounding box center [855, 318] width 322 height 355
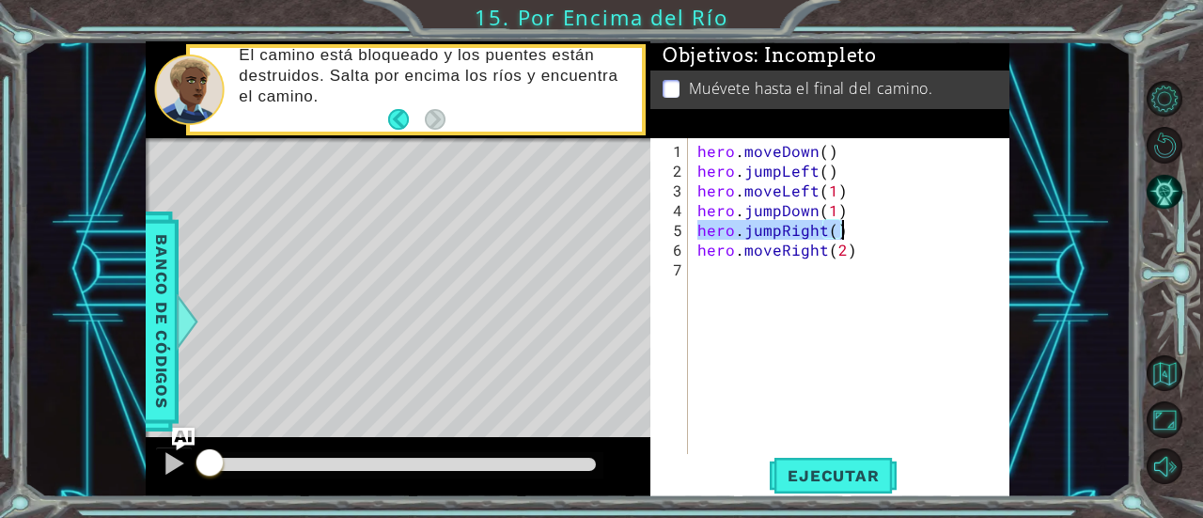
drag, startPoint x: 699, startPoint y: 230, endPoint x: 843, endPoint y: 228, distance: 144.8
click at [843, 228] on div "hero . moveDown ( ) hero . jumpLeft ( ) hero . moveLeft ( 1 ) hero . jumpDown (…" at bounding box center [855, 318] width 322 height 355
drag, startPoint x: 698, startPoint y: 249, endPoint x: 872, endPoint y: 249, distance: 173.9
click at [872, 249] on div "hero . moveDown ( ) hero . jumpLeft ( ) hero . moveLeft ( 1 ) hero . jumpDown (…" at bounding box center [855, 318] width 322 height 355
type textarea "hero.moveRight(2)"
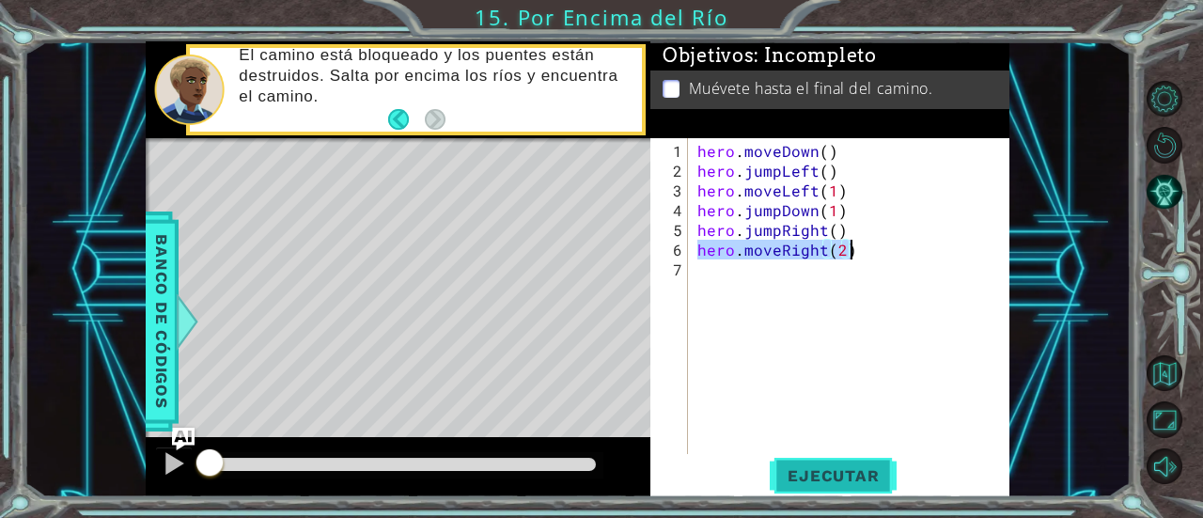
click at [816, 478] on span "Ejecutar" at bounding box center [833, 475] width 129 height 19
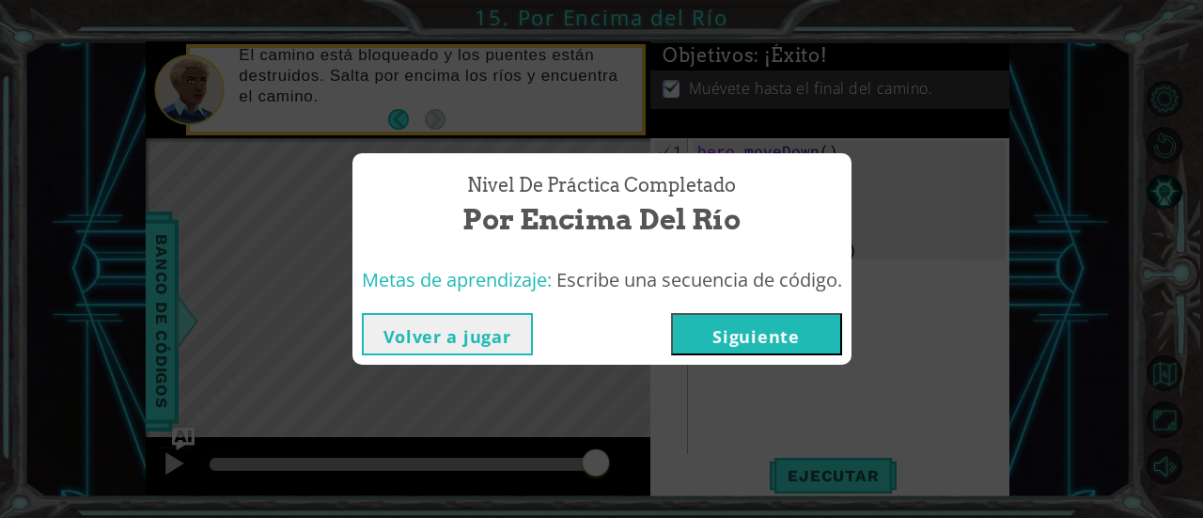
click at [783, 334] on button "Siguiente" at bounding box center [756, 334] width 171 height 42
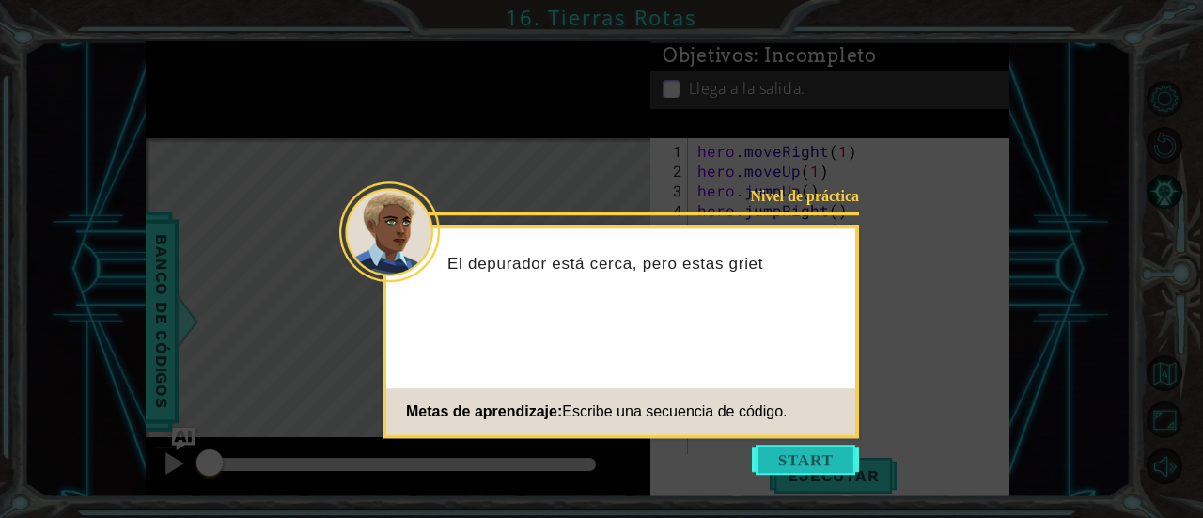
click at [814, 451] on button "Start" at bounding box center [805, 460] width 107 height 30
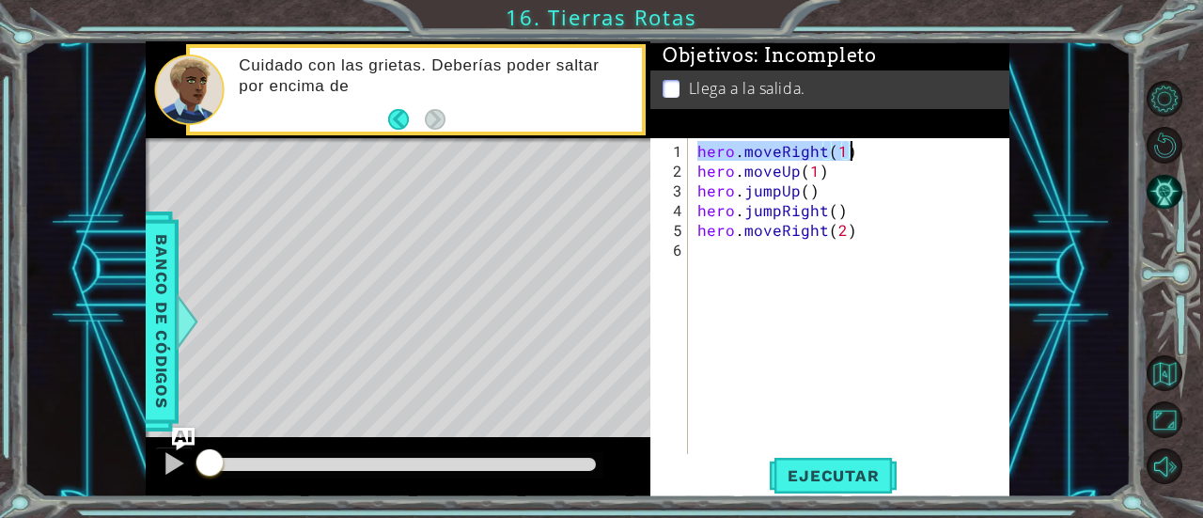
drag, startPoint x: 699, startPoint y: 149, endPoint x: 889, endPoint y: 155, distance: 190.0
click at [889, 155] on div "hero . moveRight ( 1 ) hero . moveUp ( 1 ) hero . jumpUp ( ) hero . jumpRight (…" at bounding box center [855, 318] width 322 height 355
drag, startPoint x: 698, startPoint y: 172, endPoint x: 844, endPoint y: 166, distance: 146.8
click at [844, 166] on div "hero . moveRight ( 1 ) hero . moveUp ( 1 ) hero . jumpUp ( ) hero . jumpRight (…" at bounding box center [855, 318] width 322 height 355
drag, startPoint x: 699, startPoint y: 191, endPoint x: 863, endPoint y: 187, distance: 164.6
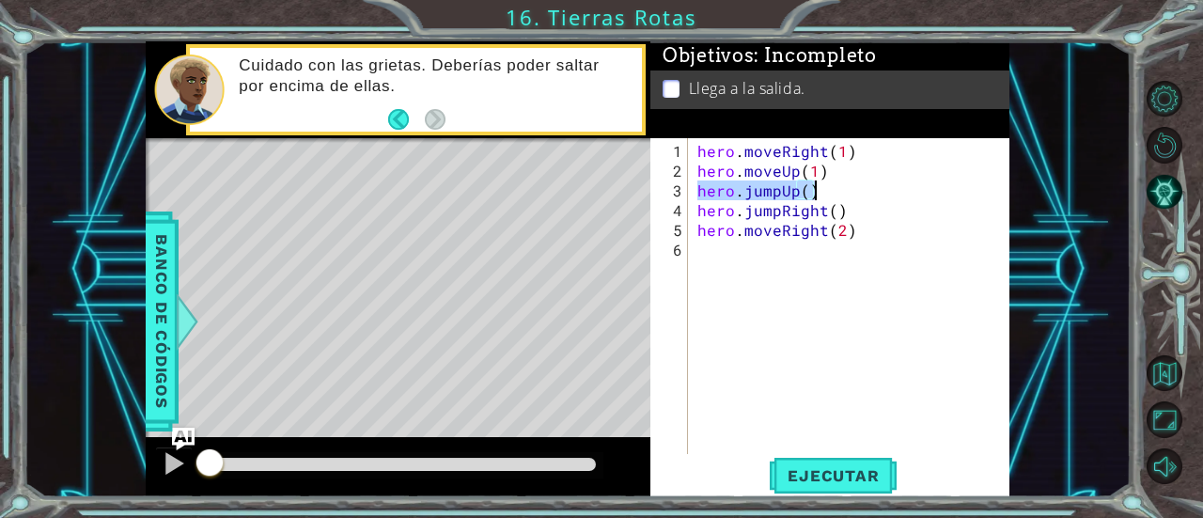
click at [863, 187] on div "hero . moveRight ( 1 ) hero . moveUp ( 1 ) hero . jumpUp ( ) hero . jumpRight (…" at bounding box center [855, 318] width 322 height 355
drag, startPoint x: 694, startPoint y: 210, endPoint x: 875, endPoint y: 212, distance: 181.5
click at [875, 212] on div "hero . moveRight ( 1 ) hero . moveUp ( 1 ) hero . jumpUp ( ) hero . jumpRight (…" at bounding box center [855, 318] width 322 height 355
drag, startPoint x: 694, startPoint y: 232, endPoint x: 884, endPoint y: 233, distance: 189.9
click at [884, 233] on div "hero . moveRight ( 1 ) hero . moveUp ( 1 ) hero . jumpUp ( ) hero . jumpRight (…" at bounding box center [855, 318] width 322 height 355
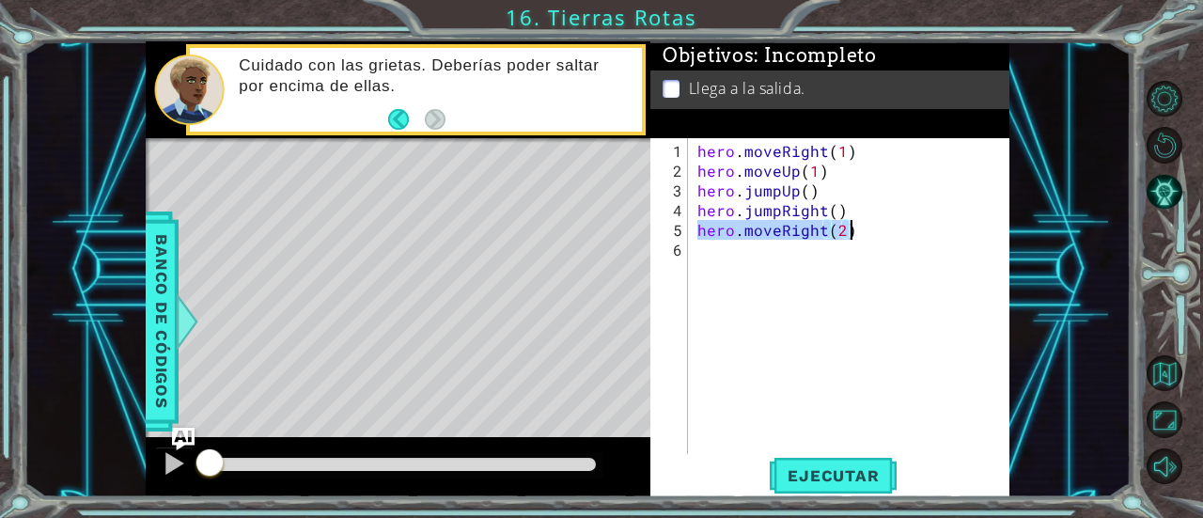
type textarea "hero.moveRight(2)"
click at [851, 479] on span "Ejecutar" at bounding box center [833, 475] width 129 height 19
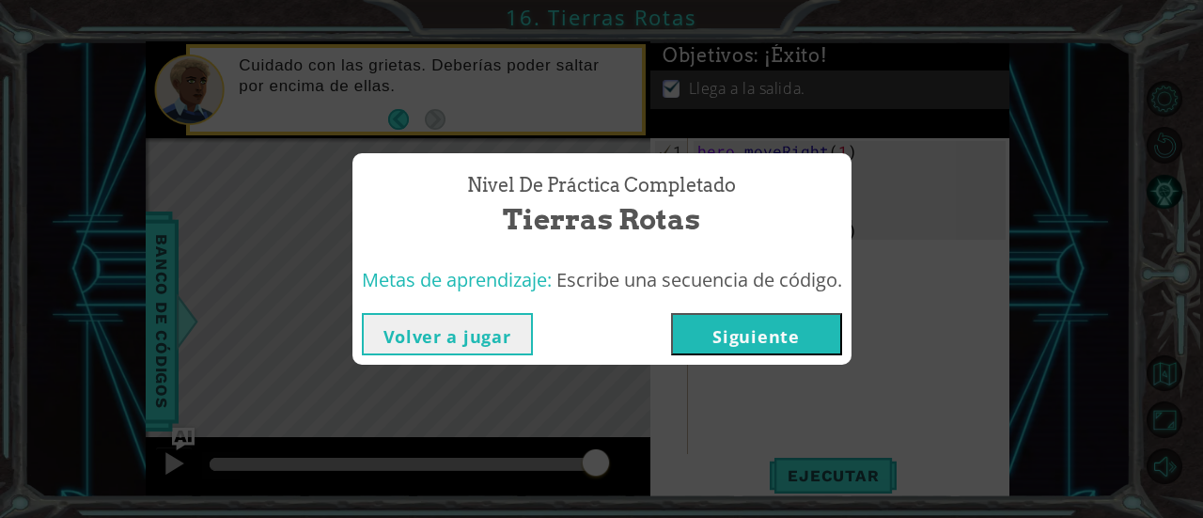
click at [794, 324] on button "Siguiente" at bounding box center [756, 334] width 171 height 42
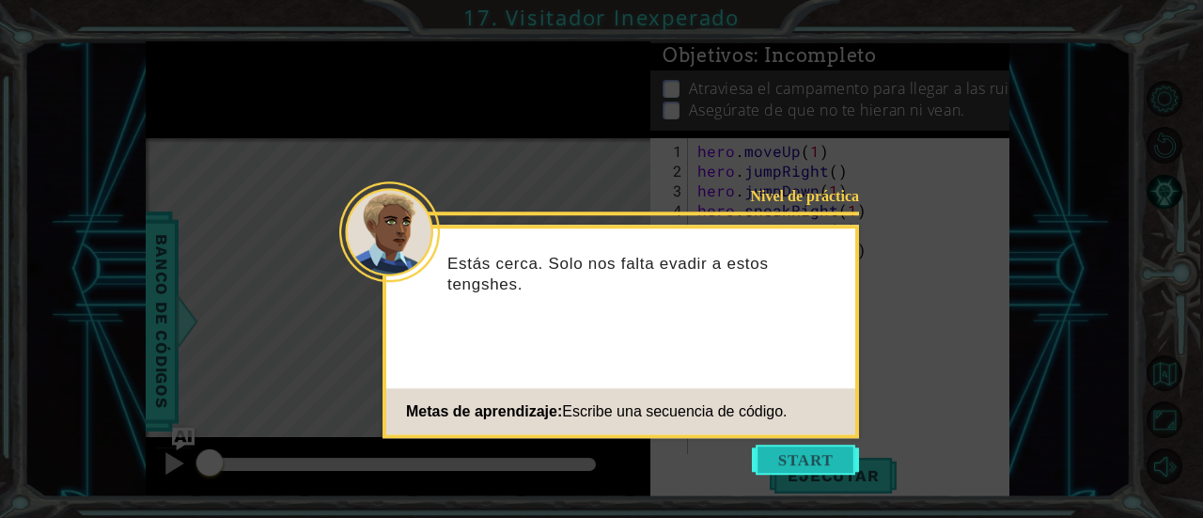
click at [790, 449] on button "Start" at bounding box center [805, 460] width 107 height 30
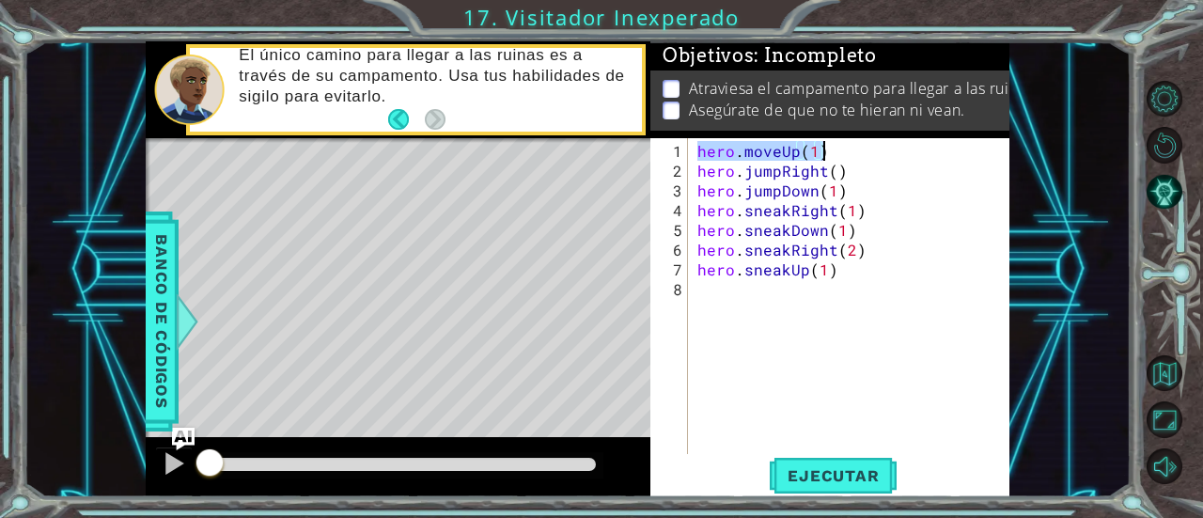
drag, startPoint x: 695, startPoint y: 149, endPoint x: 852, endPoint y: 139, distance: 157.4
click at [852, 139] on div "hero . moveUp ( 1 ) hero . jumpRight ( ) hero . jumpDown ( 1 ) hero . sneakRigh…" at bounding box center [850, 296] width 312 height 316
drag, startPoint x: 698, startPoint y: 168, endPoint x: 873, endPoint y: 172, distance: 174.9
click at [873, 172] on div "hero . moveUp ( 1 ) hero . jumpRight ( ) hero . jumpDown ( 1 ) hero . sneakRigh…" at bounding box center [855, 318] width 322 height 355
drag, startPoint x: 700, startPoint y: 189, endPoint x: 852, endPoint y: 183, distance: 152.4
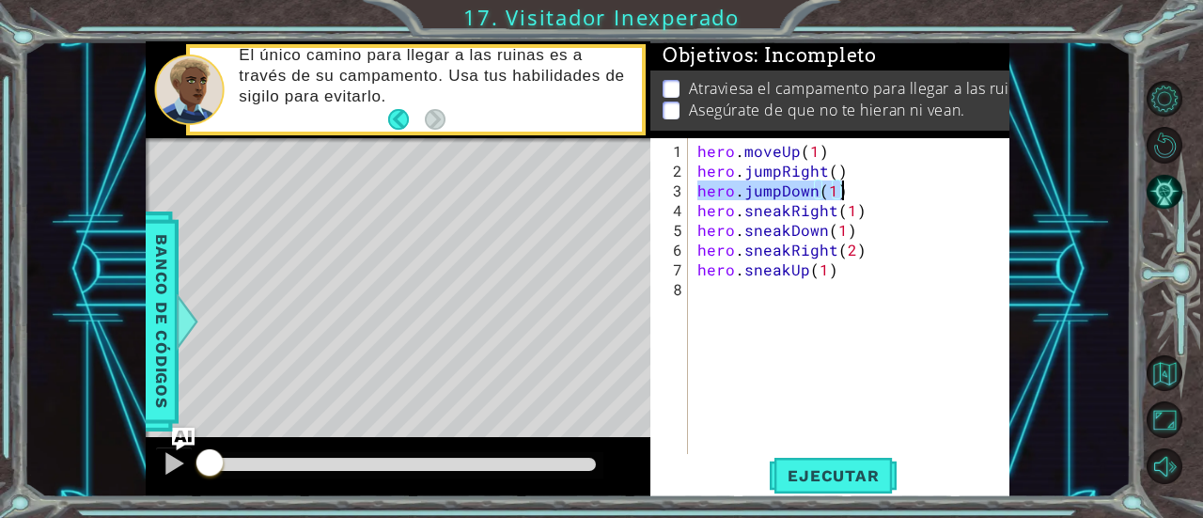
click at [852, 183] on div "hero . moveUp ( 1 ) hero . jumpRight ( ) hero . jumpDown ( 1 ) hero . sneakRigh…" at bounding box center [855, 318] width 322 height 355
drag, startPoint x: 698, startPoint y: 212, endPoint x: 871, endPoint y: 211, distance: 173.0
click at [871, 211] on div "hero . moveUp ( 1 ) hero . jumpRight ( ) hero . jumpDown ( 1 ) hero . sneakRigh…" at bounding box center [855, 318] width 322 height 355
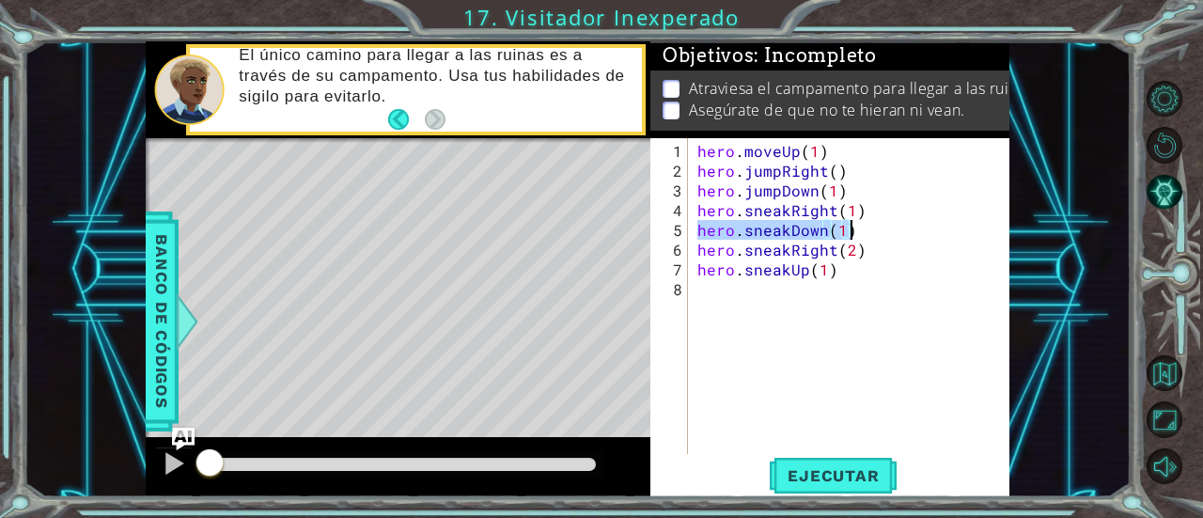
drag, startPoint x: 696, startPoint y: 230, endPoint x: 873, endPoint y: 236, distance: 177.8
click at [873, 236] on div "hero . moveUp ( 1 ) hero . jumpRight ( ) hero . jumpDown ( 1 ) hero . sneakRigh…" at bounding box center [855, 318] width 322 height 355
drag, startPoint x: 699, startPoint y: 253, endPoint x: 888, endPoint y: 244, distance: 189.2
click at [888, 244] on div "hero . moveUp ( 1 ) hero . jumpRight ( ) hero . jumpDown ( 1 ) hero . sneakRigh…" at bounding box center [855, 318] width 322 height 355
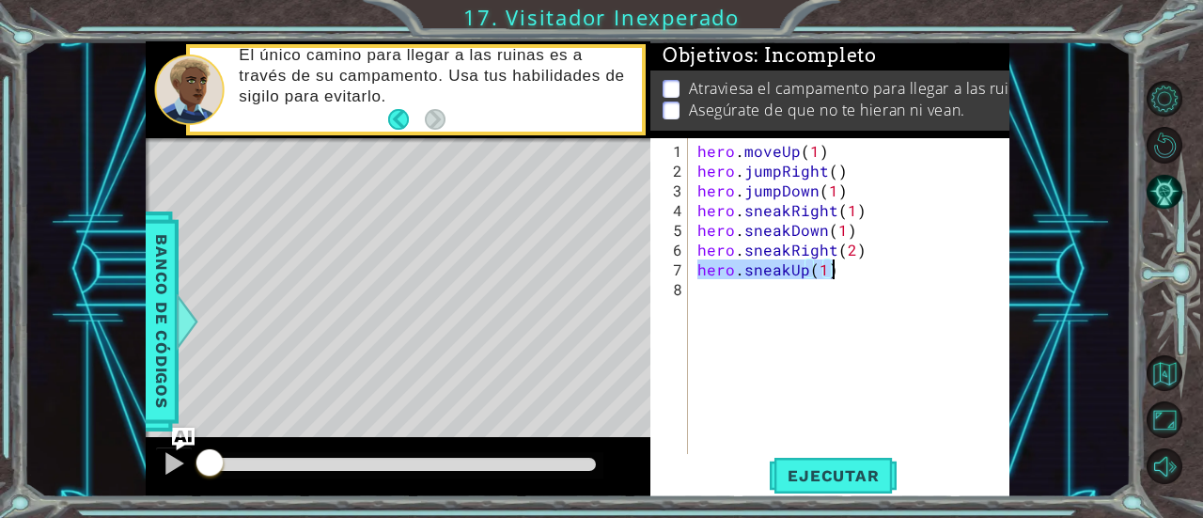
drag, startPoint x: 698, startPoint y: 265, endPoint x: 875, endPoint y: 274, distance: 177.9
click at [875, 274] on div "hero . moveUp ( 1 ) hero . jumpRight ( ) hero . jumpDown ( 1 ) hero . sneakRigh…" at bounding box center [855, 318] width 322 height 355
type textarea "hero.sneakUp(1)"
click at [834, 470] on span "Ejecutar" at bounding box center [833, 475] width 129 height 19
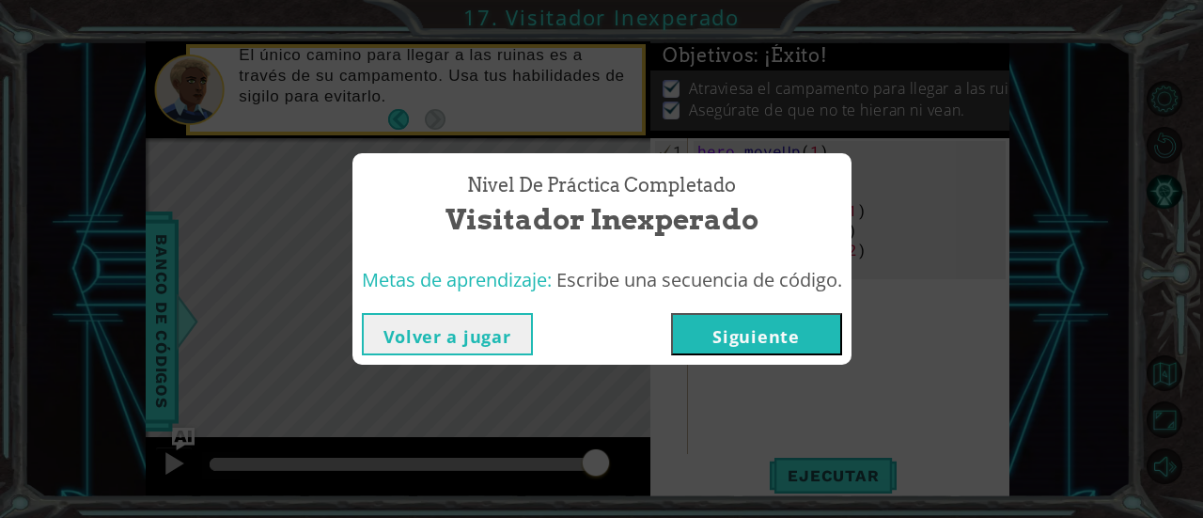
click at [733, 320] on button "Siguiente" at bounding box center [756, 334] width 171 height 42
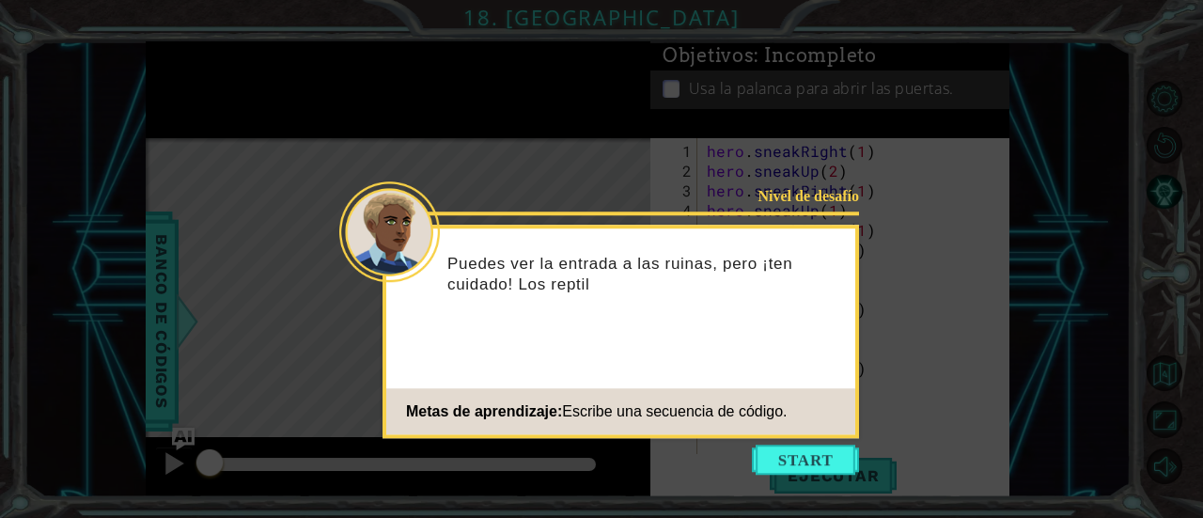
click at [784, 440] on icon at bounding box center [601, 259] width 1203 height 518
click at [787, 473] on button "Start" at bounding box center [805, 460] width 107 height 30
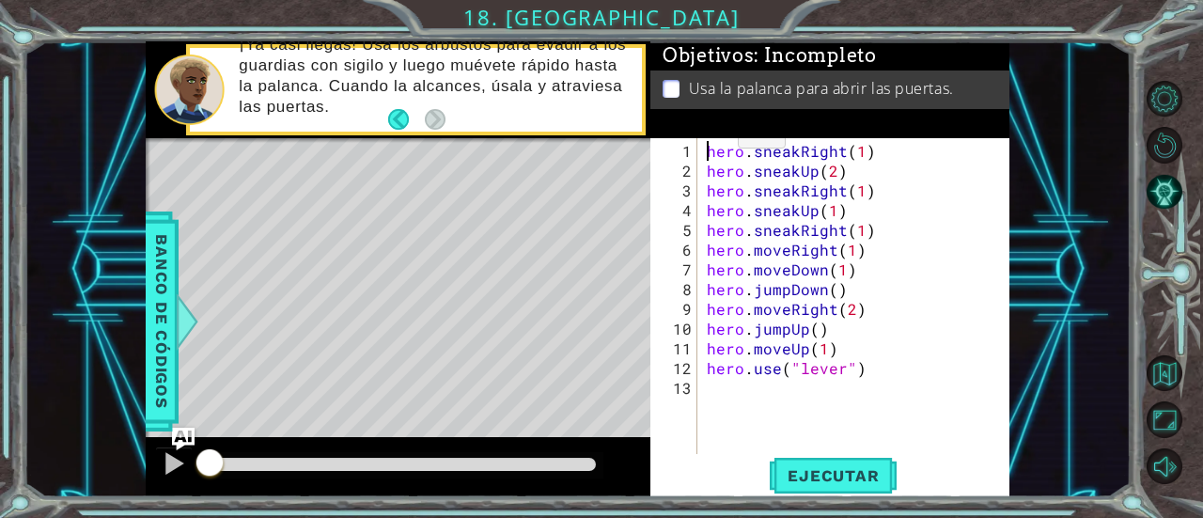
drag, startPoint x: 713, startPoint y: 141, endPoint x: 835, endPoint y: 135, distance: 122.4
click at [835, 135] on div "Objetivos : Incompleto Usa la palanca para abrir las puertas. 1 2 3 4 5 6 7 8 9…" at bounding box center [830, 269] width 359 height 456
drag, startPoint x: 706, startPoint y: 148, endPoint x: 889, endPoint y: 144, distance: 182.4
click at [889, 144] on div "hero . sneakRight ( 1 ) hero . sneakUp ( 2 ) hero . sneakRight ( 1 ) hero . sne…" at bounding box center [859, 318] width 312 height 355
click at [562, 209] on div "Level Map" at bounding box center [580, 415] width 869 height 554
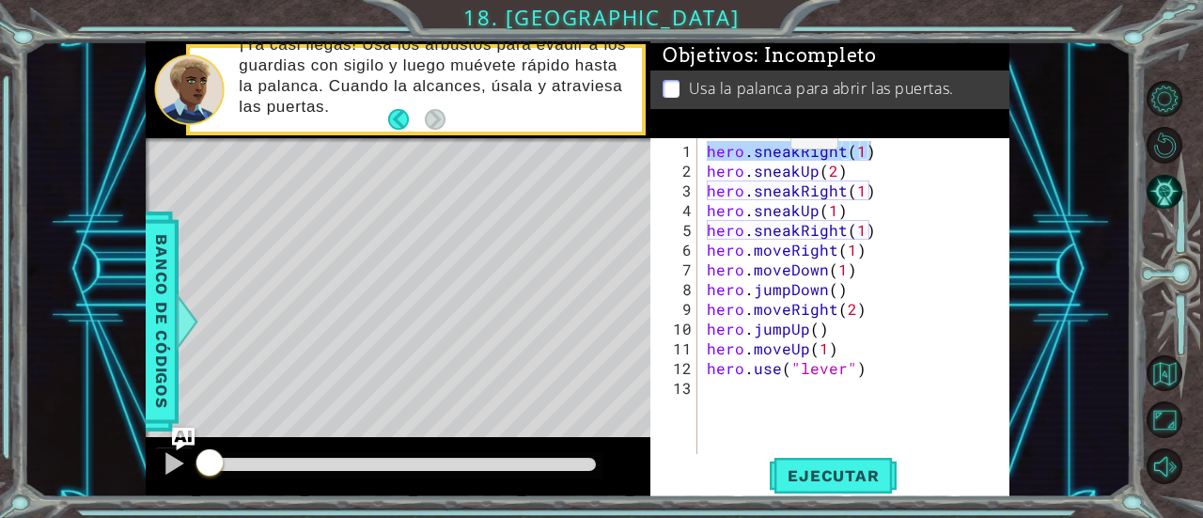
click at [590, 219] on div "Level Map" at bounding box center [580, 415] width 869 height 554
type textarea "hero.sneakUp(2)hero.sneakRight(1)"
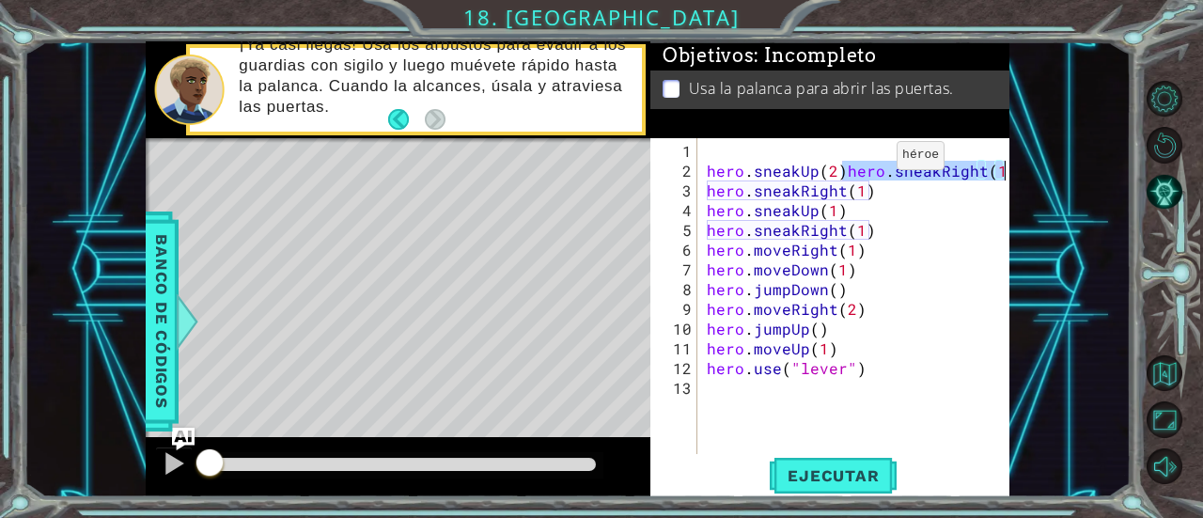
click at [874, 163] on div "hero . sneakUp ( 2 ) hero . sneakRight ( 1 ) hero . sneakRight ( 1 ) hero . sne…" at bounding box center [854, 296] width 303 height 316
click at [393, 111] on button "Back" at bounding box center [406, 119] width 37 height 21
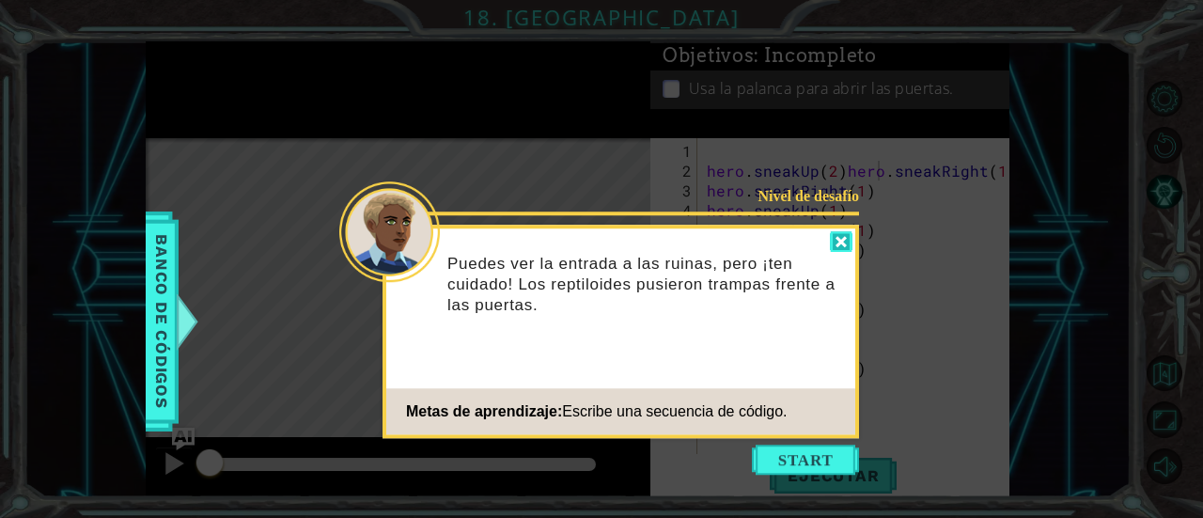
click at [850, 244] on div at bounding box center [841, 242] width 23 height 22
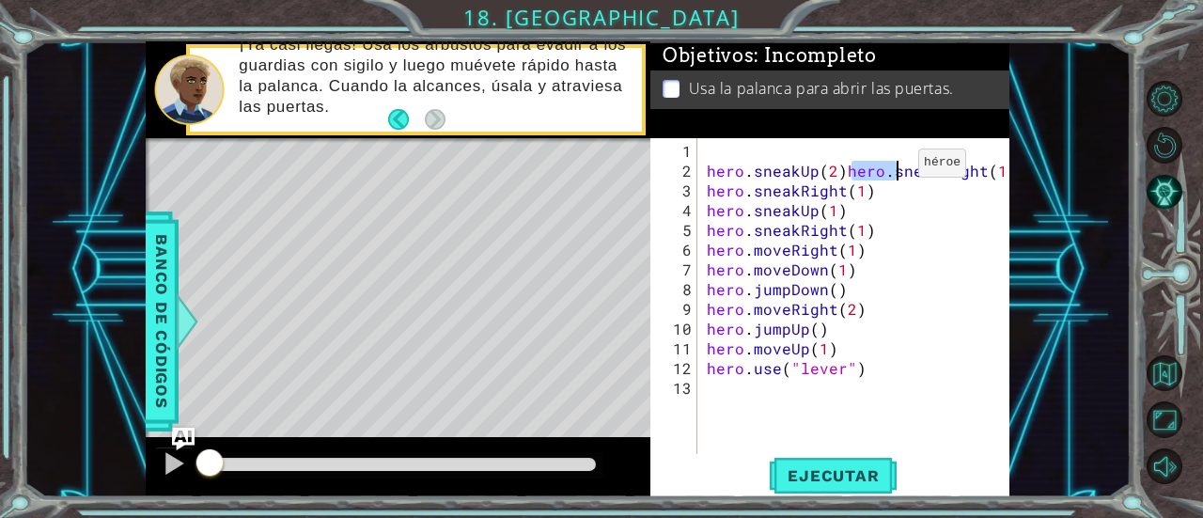
drag, startPoint x: 847, startPoint y: 174, endPoint x: 906, endPoint y: 170, distance: 59.4
click at [905, 170] on div "hero . sneakUp ( 2 ) hero . sneakRight ( 1 ) hero . sneakRight ( 1 ) hero . sne…" at bounding box center [859, 318] width 312 height 355
drag, startPoint x: 844, startPoint y: 165, endPoint x: 1004, endPoint y: 168, distance: 159.9
click at [1004, 168] on div "hero . sneakUp ( 2 ) hero . sneakRight ( 1 ) hero . sneakRight ( 1 ) hero . sne…" at bounding box center [859, 318] width 312 height 355
type textarea "hero.sneakUp(2)hero.sneakRight(1)"
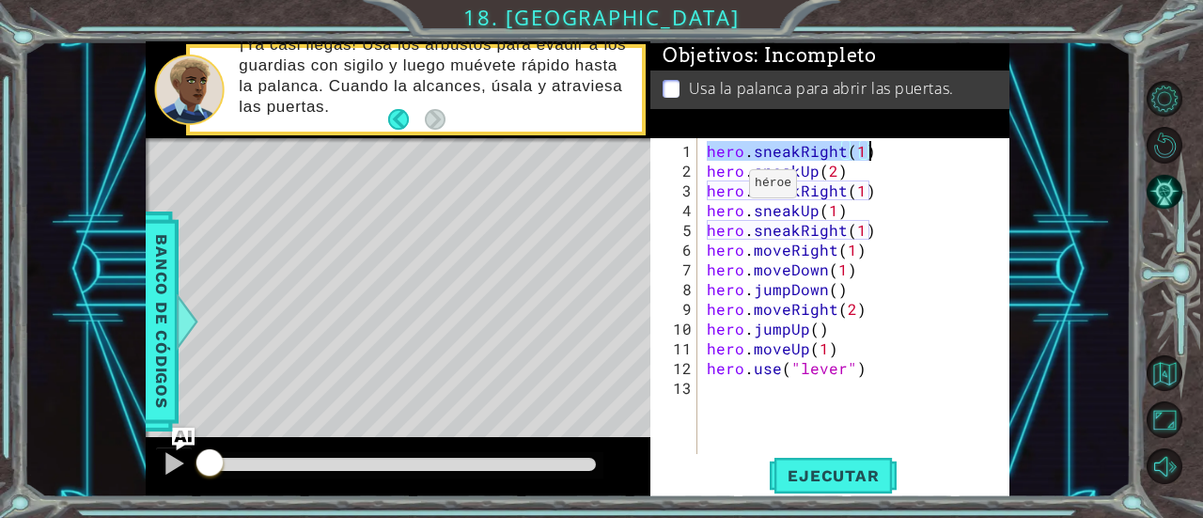
click at [727, 191] on div "hero . sneakRight ( 1 ) hero . sneakUp ( 2 ) hero . sneakRight ( 1 ) hero . sne…" at bounding box center [859, 318] width 312 height 355
drag, startPoint x: 703, startPoint y: 153, endPoint x: 870, endPoint y: 153, distance: 166.4
click at [870, 153] on div "hero . sneakRight ( 1 ) hero . sneakUp ( 2 ) hero . sneakRight ( 1 ) hero . sne…" at bounding box center [859, 318] width 312 height 355
drag, startPoint x: 705, startPoint y: 176, endPoint x: 856, endPoint y: 165, distance: 150.9
click at [856, 165] on div "hero . sneakRight ( 1 ) hero . sneakUp ( 2 ) hero . sneakRight ( 1 ) hero . sne…" at bounding box center [859, 318] width 312 height 355
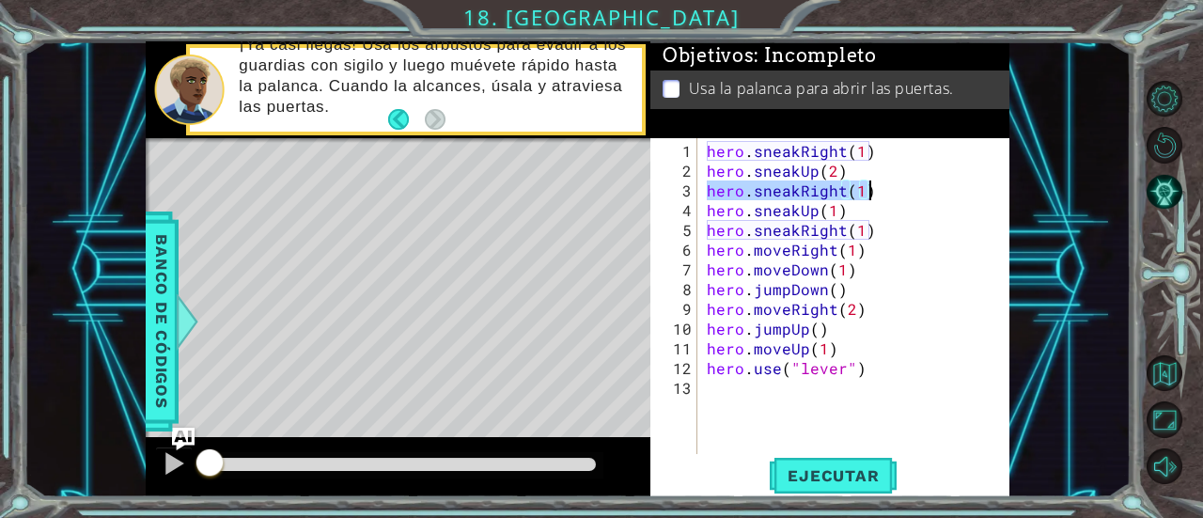
drag, startPoint x: 707, startPoint y: 187, endPoint x: 893, endPoint y: 193, distance: 186.2
click at [893, 193] on div "hero . sneakRight ( 1 ) hero . sneakUp ( 2 ) hero . sneakRight ( 1 ) hero . sne…" at bounding box center [859, 318] width 312 height 355
drag, startPoint x: 713, startPoint y: 212, endPoint x: 862, endPoint y: 213, distance: 149.5
click at [862, 213] on div "hero . sneakRight ( 1 ) hero . sneakUp ( 2 ) hero . sneakRight ( 1 ) hero . sne…" at bounding box center [859, 318] width 312 height 355
drag, startPoint x: 704, startPoint y: 229, endPoint x: 876, endPoint y: 225, distance: 172.1
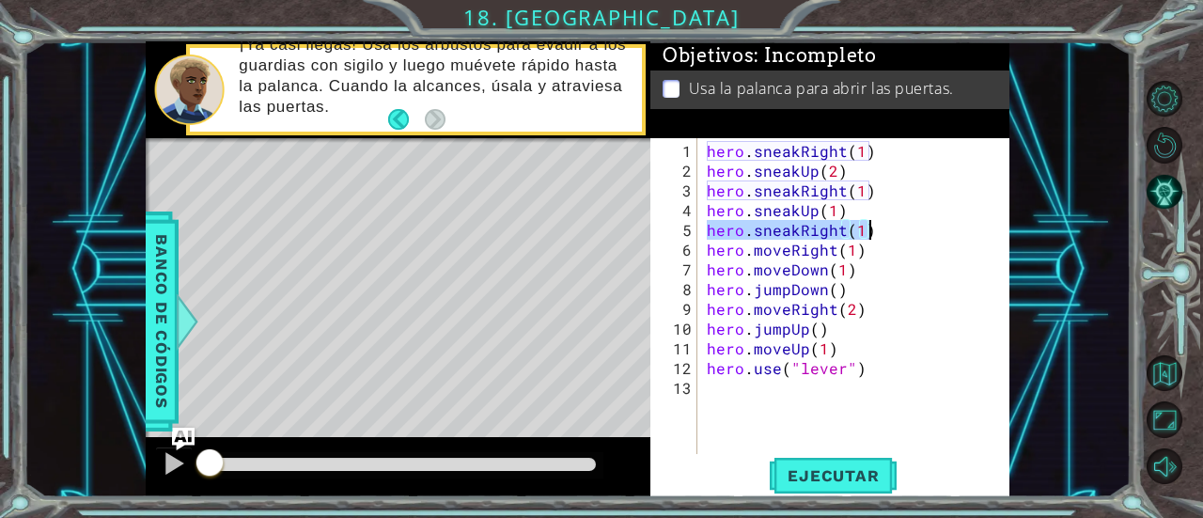
click at [876, 225] on div "hero . sneakRight ( 1 ) hero . sneakUp ( 2 ) hero . sneakRight ( 1 ) hero . sne…" at bounding box center [859, 318] width 312 height 355
drag, startPoint x: 707, startPoint y: 253, endPoint x: 923, endPoint y: 256, distance: 216.3
click at [923, 256] on div "hero . sneakRight ( 1 ) hero . sneakUp ( 2 ) hero . sneakRight ( 1 ) hero . sne…" at bounding box center [859, 318] width 312 height 355
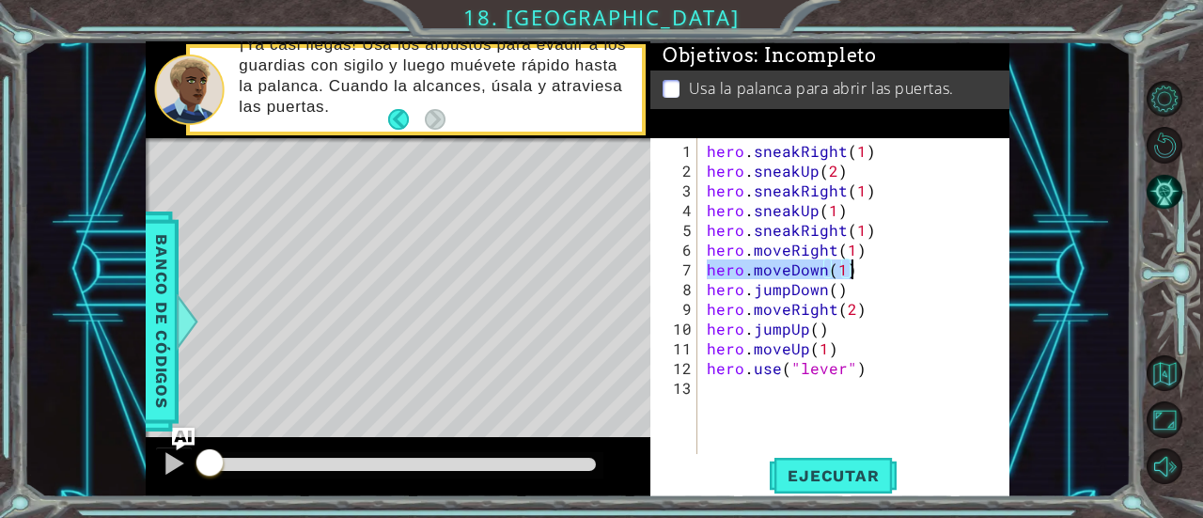
drag, startPoint x: 703, startPoint y: 271, endPoint x: 867, endPoint y: 264, distance: 163.7
click at [867, 264] on div "hero . sneakRight ( 1 ) hero . sneakUp ( 2 ) hero . sneakRight ( 1 ) hero . sne…" at bounding box center [859, 318] width 312 height 355
click at [867, 264] on div "hero . sneakRight ( 1 ) hero . sneakUp ( 2 ) hero . sneakRight ( 1 ) hero . sne…" at bounding box center [854, 296] width 303 height 316
drag, startPoint x: 703, startPoint y: 291, endPoint x: 874, endPoint y: 281, distance: 171.4
click at [874, 281] on div "hero . sneakRight ( 1 ) hero . sneakUp ( 2 ) hero . sneakRight ( 1 ) hero . sne…" at bounding box center [859, 318] width 312 height 355
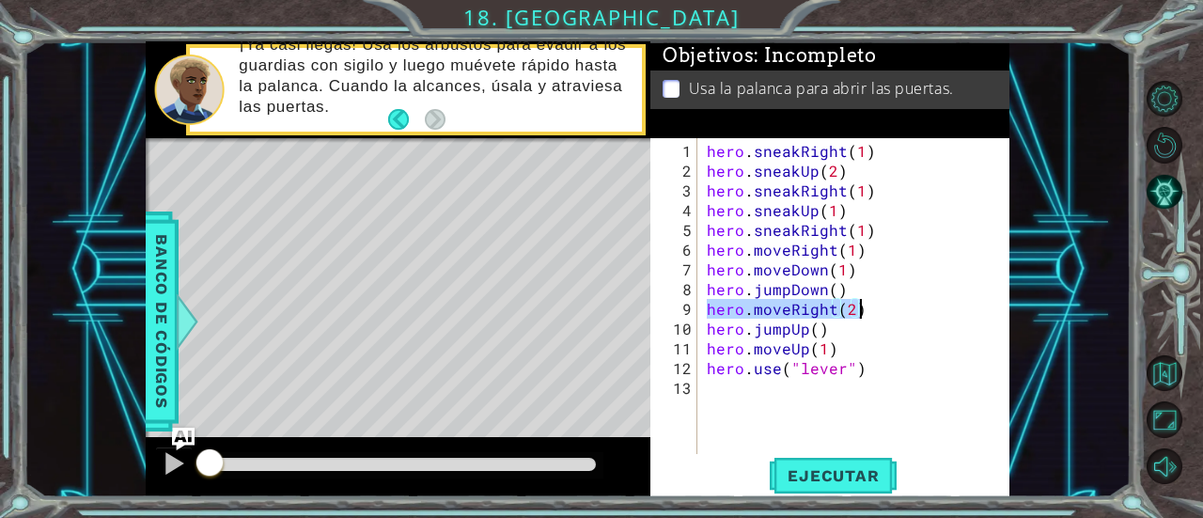
drag, startPoint x: 703, startPoint y: 306, endPoint x: 873, endPoint y: 313, distance: 170.3
click at [873, 313] on div "hero . sneakRight ( 1 ) hero . sneakUp ( 2 ) hero . sneakRight ( 1 ) hero . sne…" at bounding box center [859, 318] width 312 height 355
drag, startPoint x: 706, startPoint y: 326, endPoint x: 846, endPoint y: 326, distance: 140.1
click at [846, 326] on div "hero . sneakRight ( 1 ) hero . sneakUp ( 2 ) hero . sneakRight ( 1 ) hero . sne…" at bounding box center [859, 318] width 312 height 355
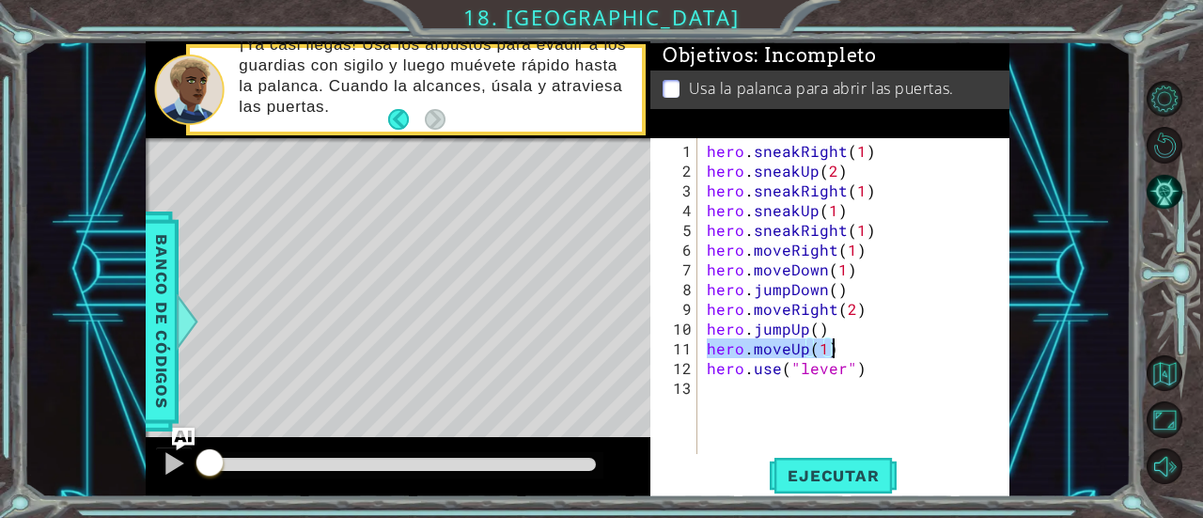
drag, startPoint x: 707, startPoint y: 350, endPoint x: 848, endPoint y: 347, distance: 141.1
click at [848, 347] on div "hero . sneakRight ( 1 ) hero . sneakUp ( 2 ) hero . sneakRight ( 1 ) hero . sne…" at bounding box center [859, 318] width 312 height 355
drag, startPoint x: 708, startPoint y: 366, endPoint x: 884, endPoint y: 361, distance: 175.9
click at [884, 361] on div "hero . sneakRight ( 1 ) hero . sneakUp ( 2 ) hero . sneakRight ( 1 ) hero . sne…" at bounding box center [859, 318] width 312 height 355
type textarea "hero.use("lever")"
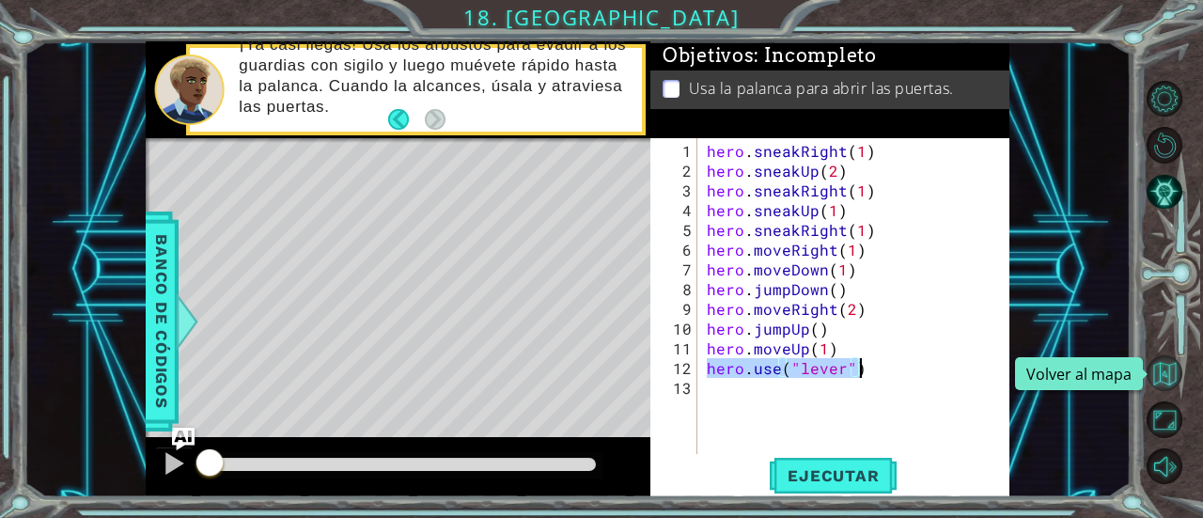
click at [1162, 375] on button "Volver al mapa" at bounding box center [1165, 373] width 37 height 37
